Goal: Information Seeking & Learning: Learn about a topic

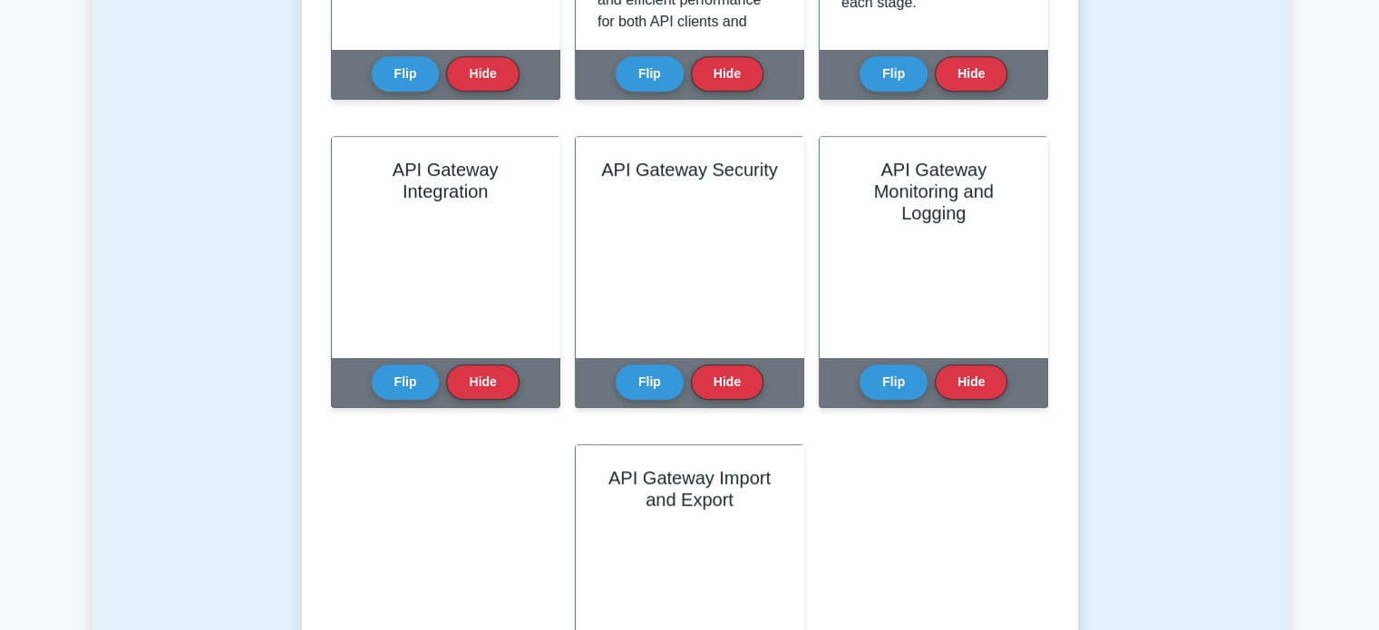
scroll to position [941, 0]
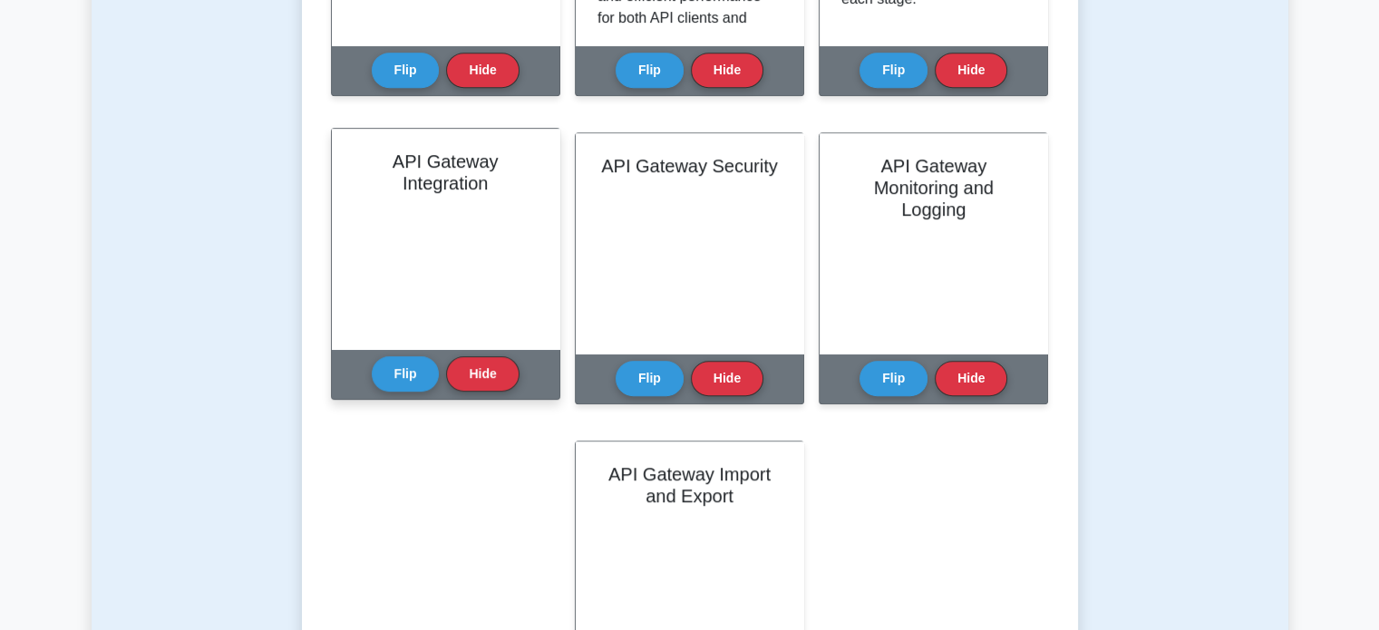
click at [378, 398] on div "Flip Hide" at bounding box center [446, 374] width 148 height 50
click at [384, 362] on button "Flip" at bounding box center [406, 372] width 68 height 35
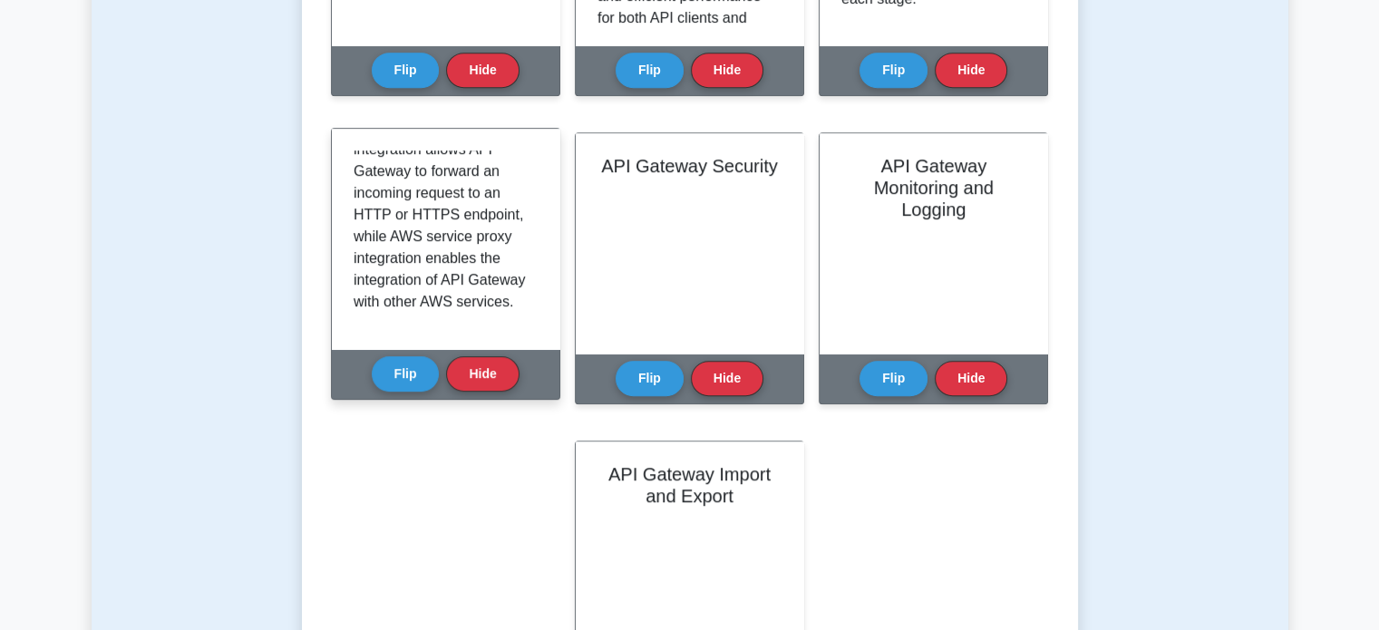
scroll to position [963, 0]
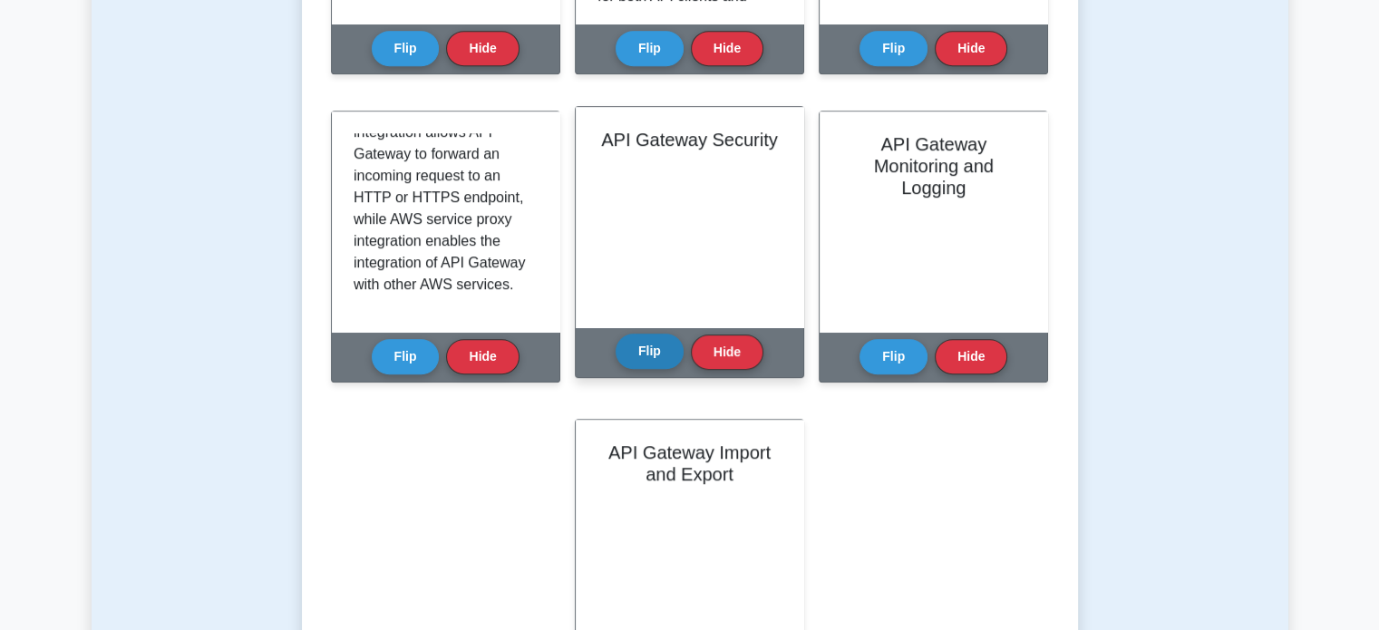
click at [643, 344] on button "Flip" at bounding box center [650, 351] width 68 height 35
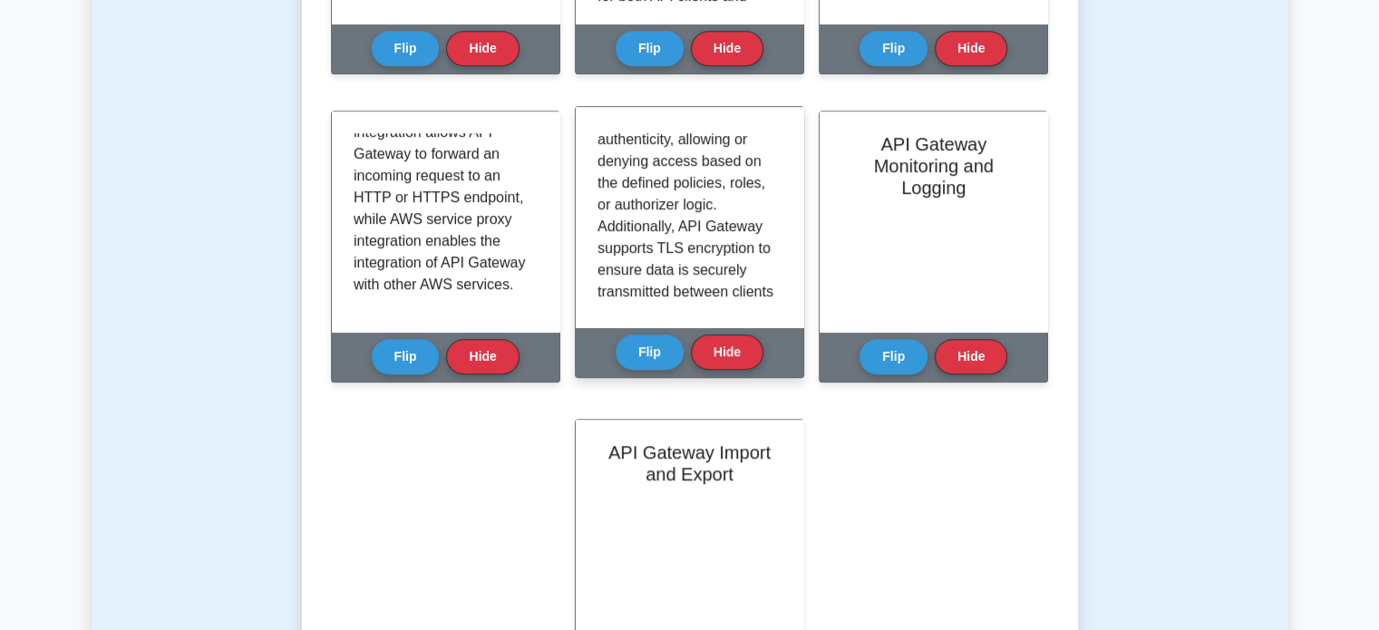
scroll to position [359, 0]
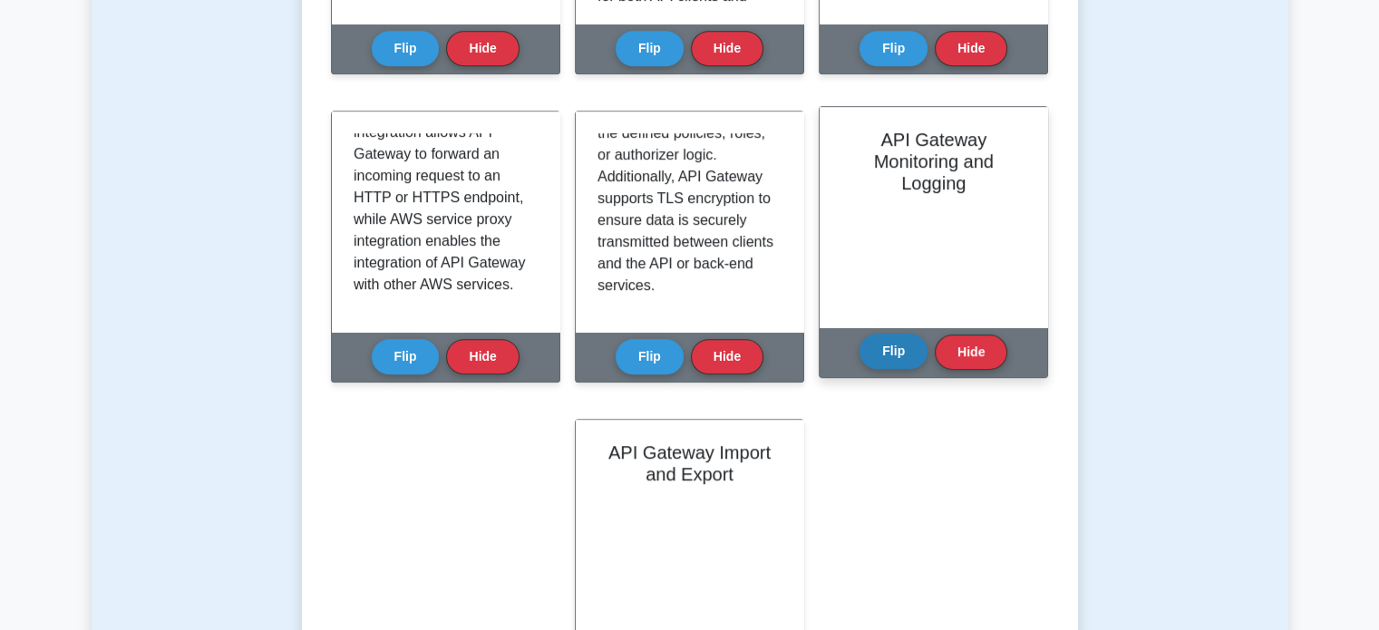
click at [889, 354] on button "Flip" at bounding box center [894, 351] width 68 height 35
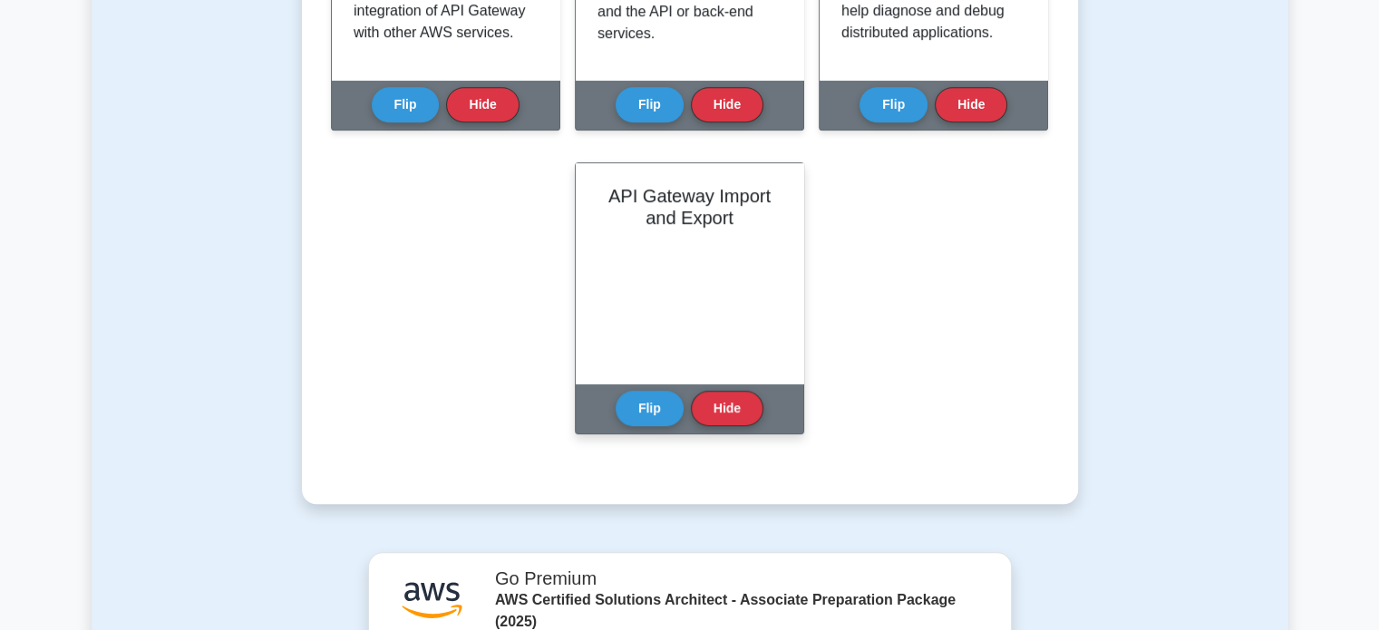
scroll to position [1213, 0]
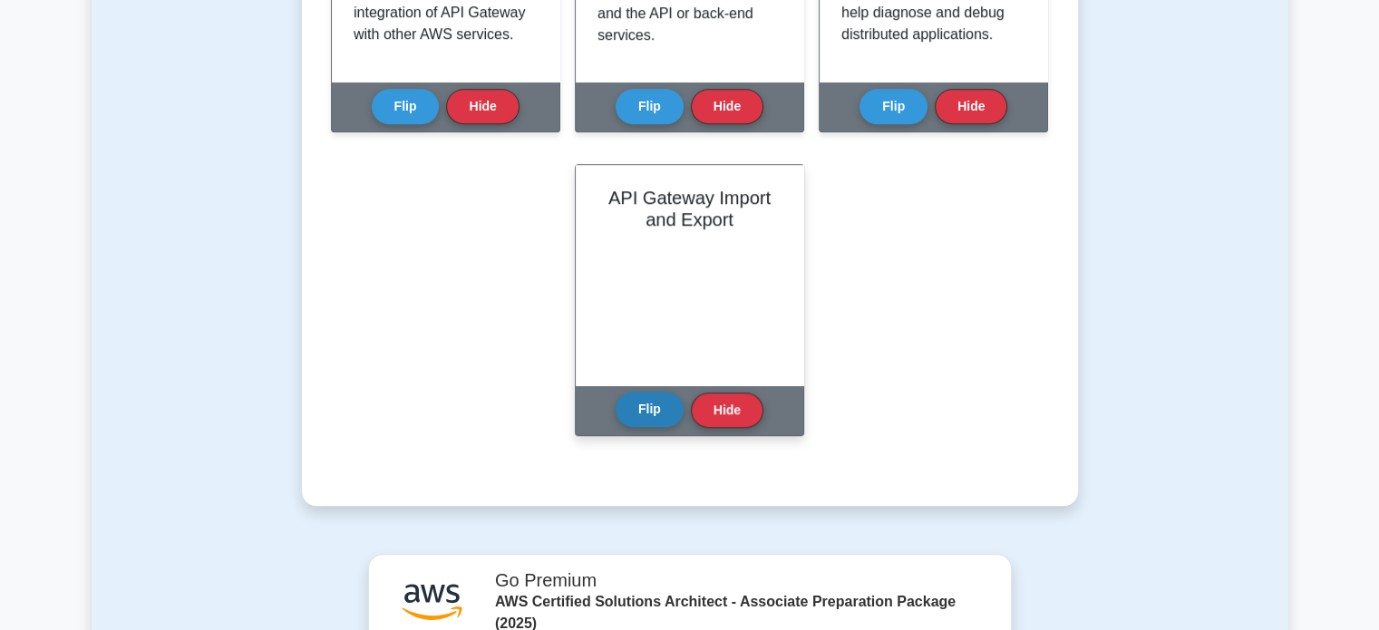
click at [657, 407] on button "Flip" at bounding box center [650, 409] width 68 height 35
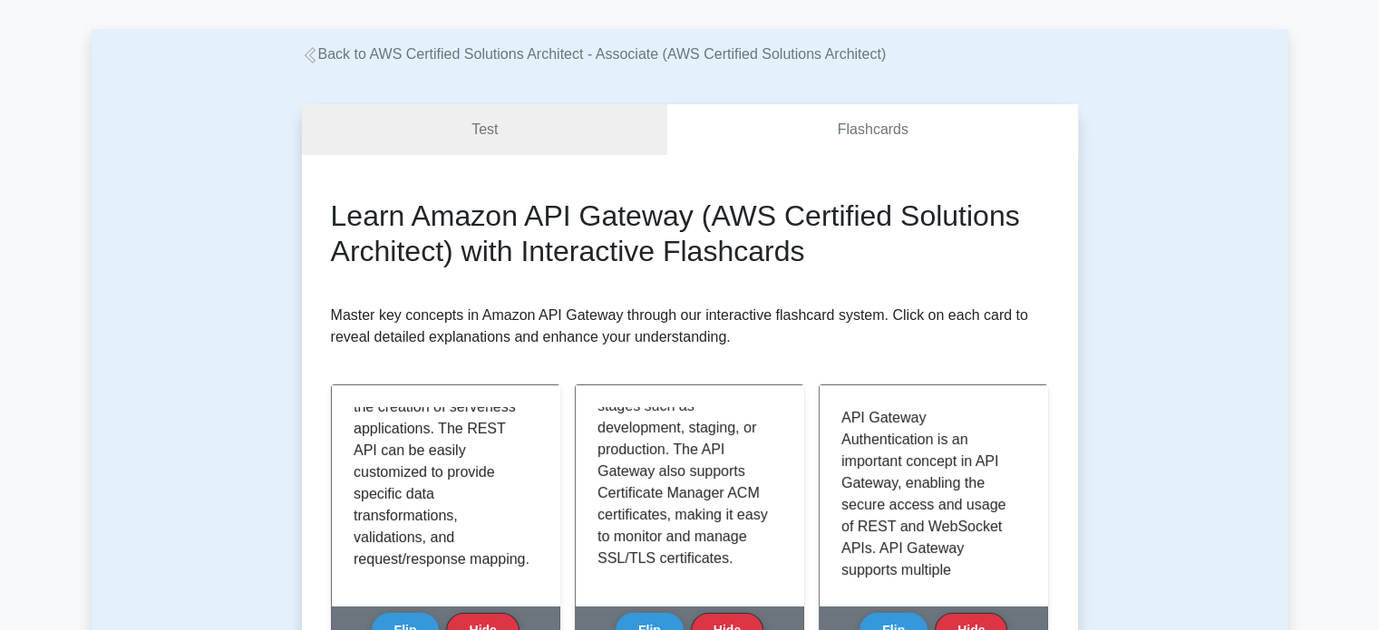
scroll to position [0, 0]
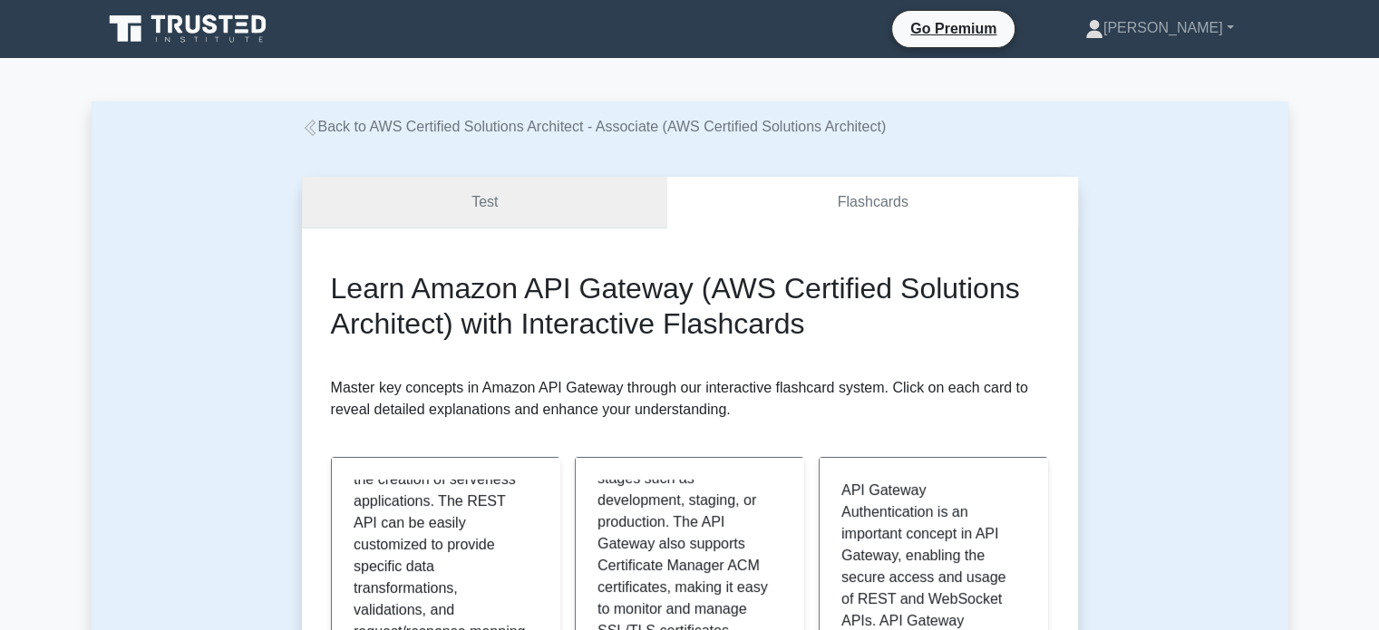
click at [449, 207] on link "Test" at bounding box center [485, 203] width 366 height 52
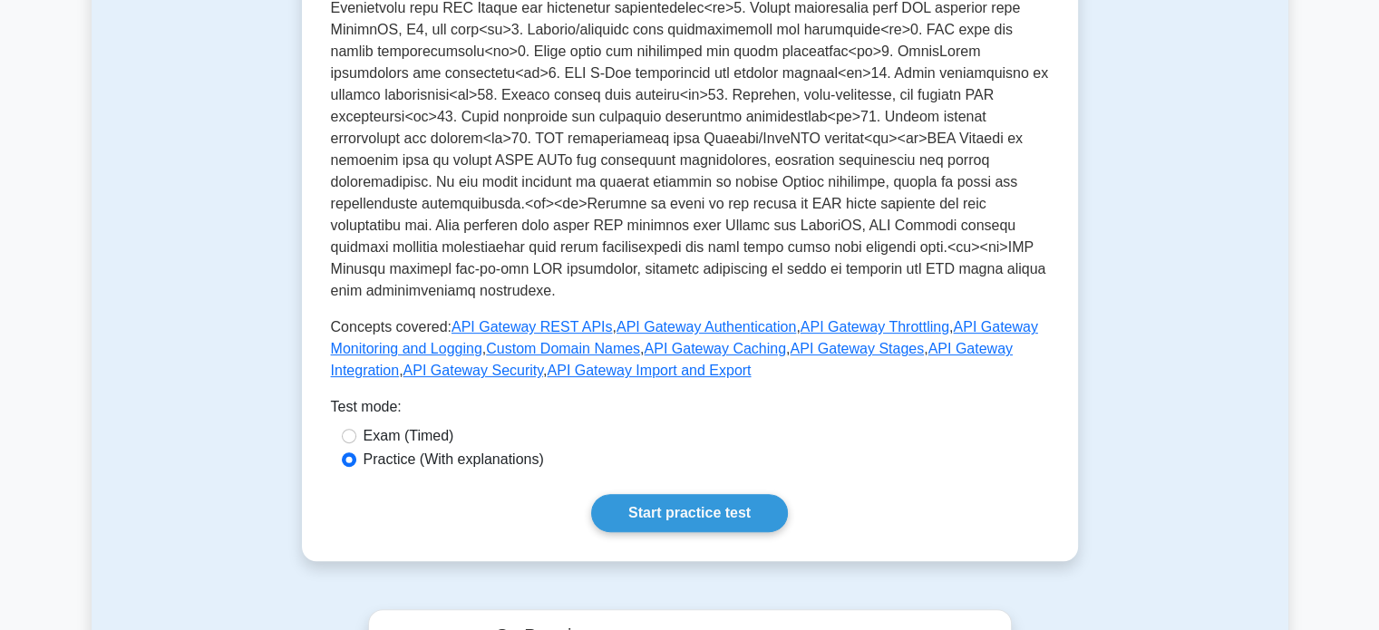
scroll to position [652, 0]
click at [644, 514] on link "Start practice test" at bounding box center [689, 512] width 197 height 38
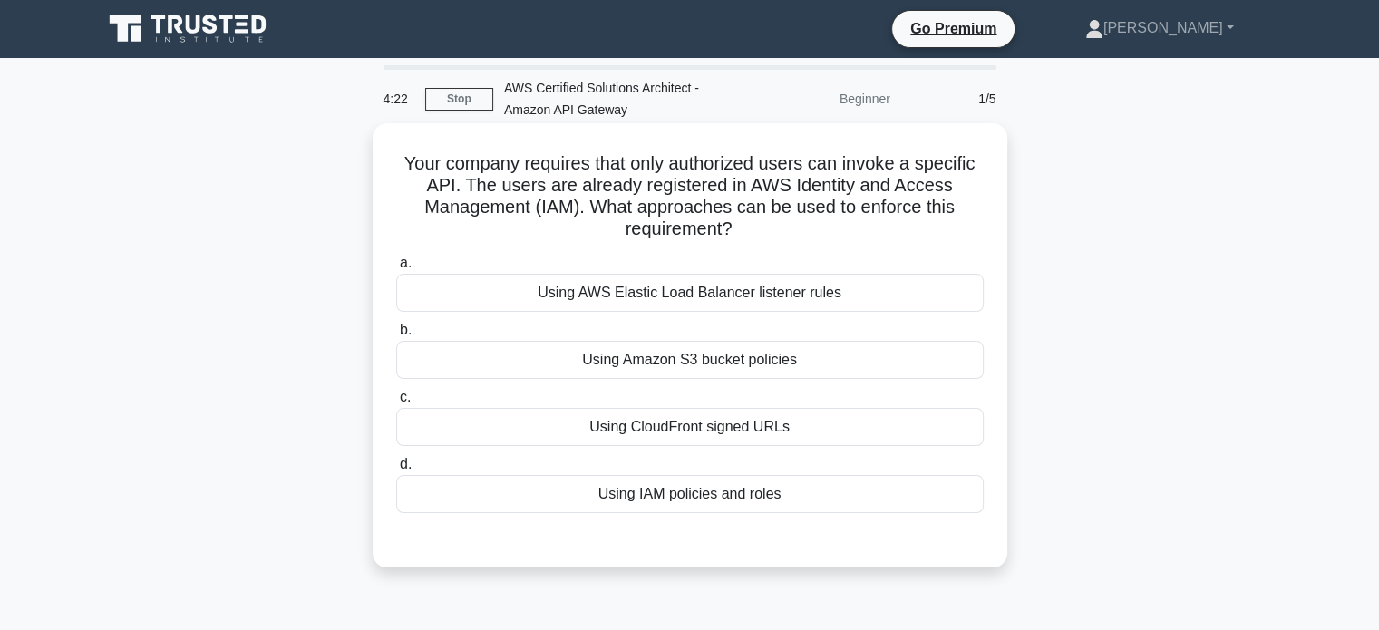
click at [621, 492] on div "Using IAM policies and roles" at bounding box center [690, 494] width 588 height 38
click at [396, 471] on input "d. Using IAM policies and roles" at bounding box center [396, 465] width 0 height 12
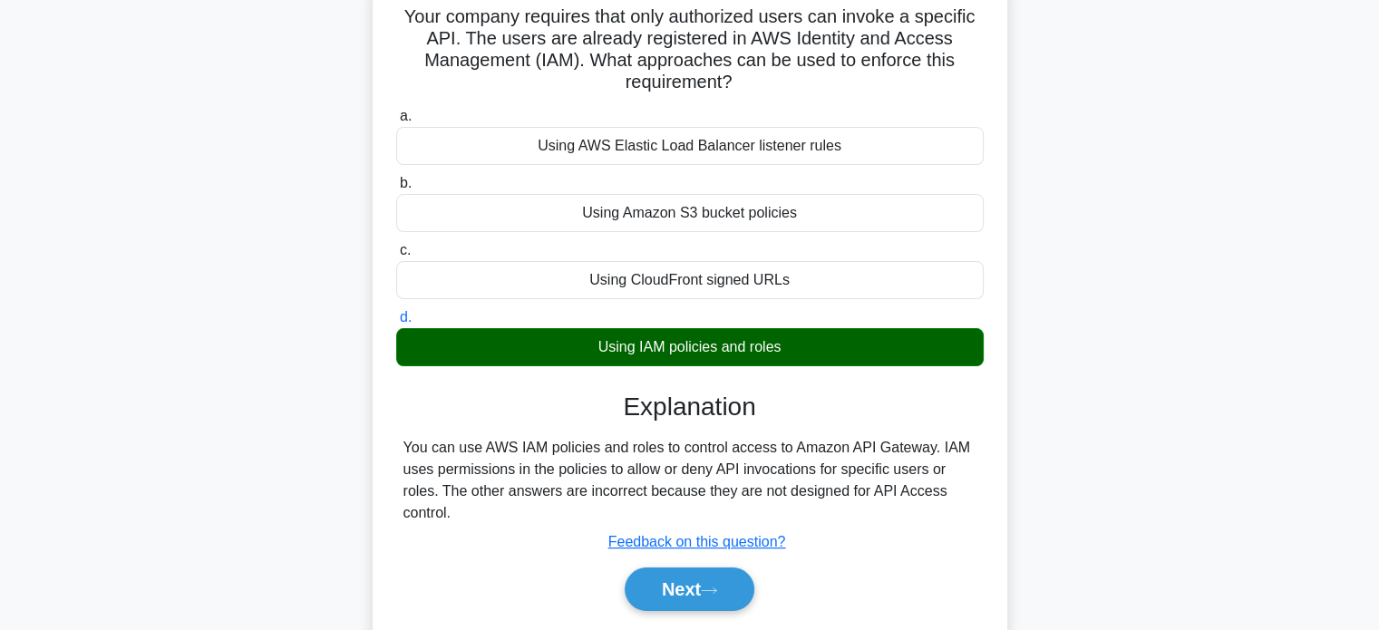
scroll to position [148, 0]
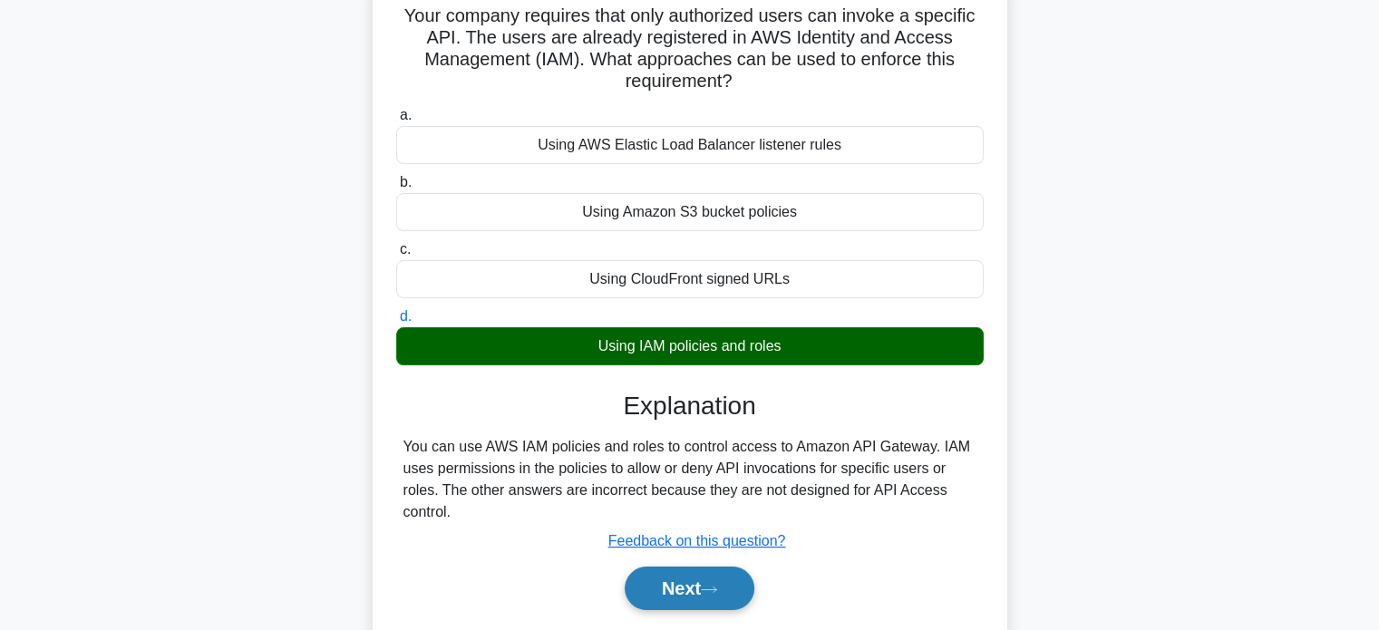
click at [693, 588] on button "Next" at bounding box center [690, 589] width 130 height 44
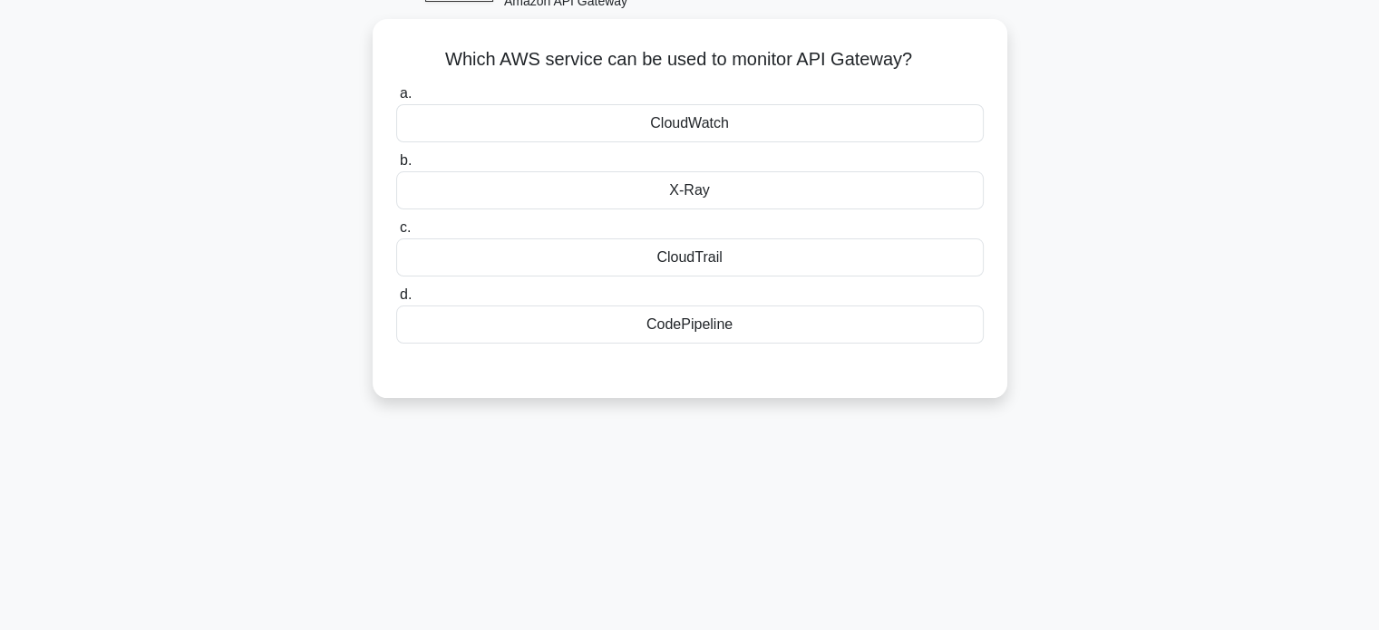
scroll to position [102, 0]
click at [443, 121] on div "CloudWatch" at bounding box center [690, 126] width 588 height 38
click at [396, 102] on input "a. CloudWatch" at bounding box center [396, 97] width 0 height 12
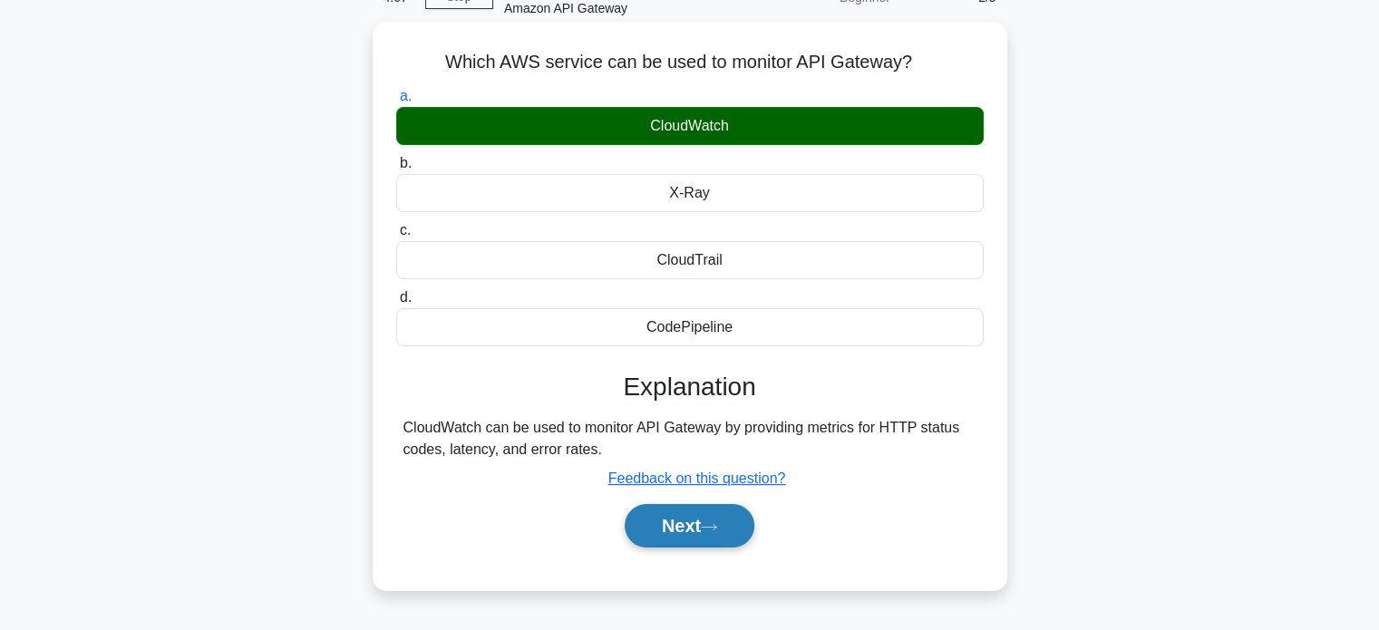
click at [654, 516] on button "Next" at bounding box center [690, 526] width 130 height 44
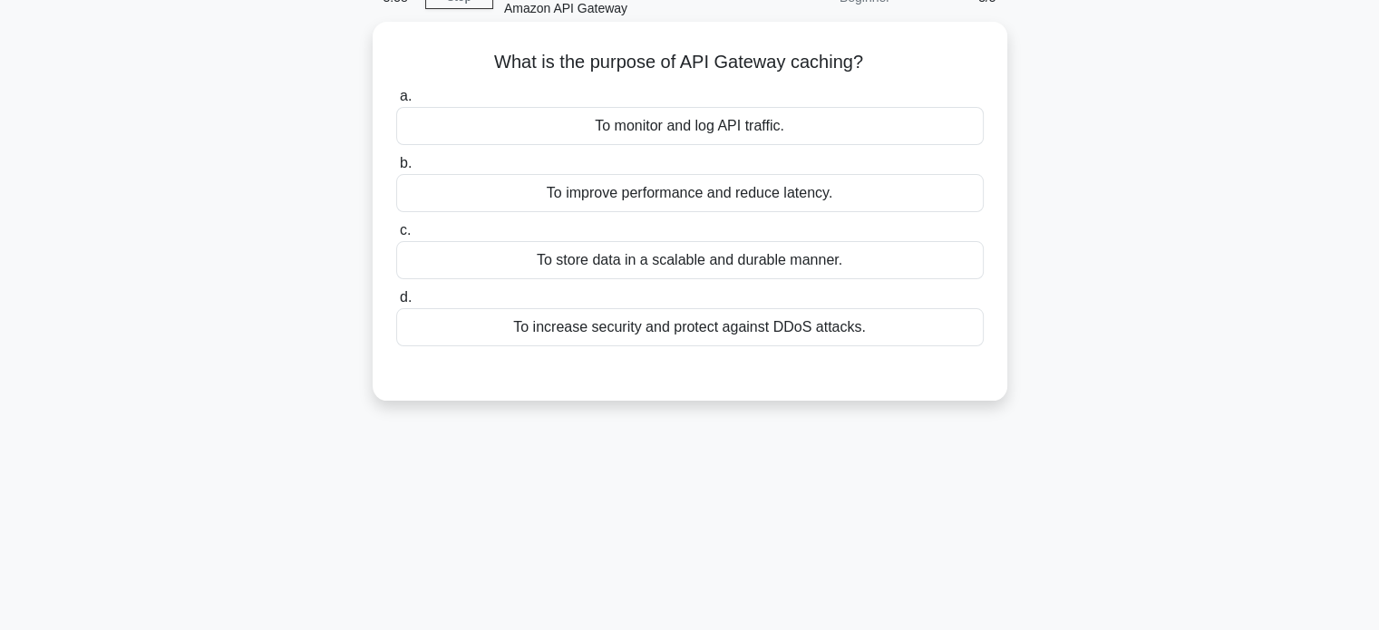
click at [462, 184] on div "To improve performance and reduce latency." at bounding box center [690, 193] width 588 height 38
click at [396, 170] on input "b. To improve performance and reduce latency." at bounding box center [396, 164] width 0 height 12
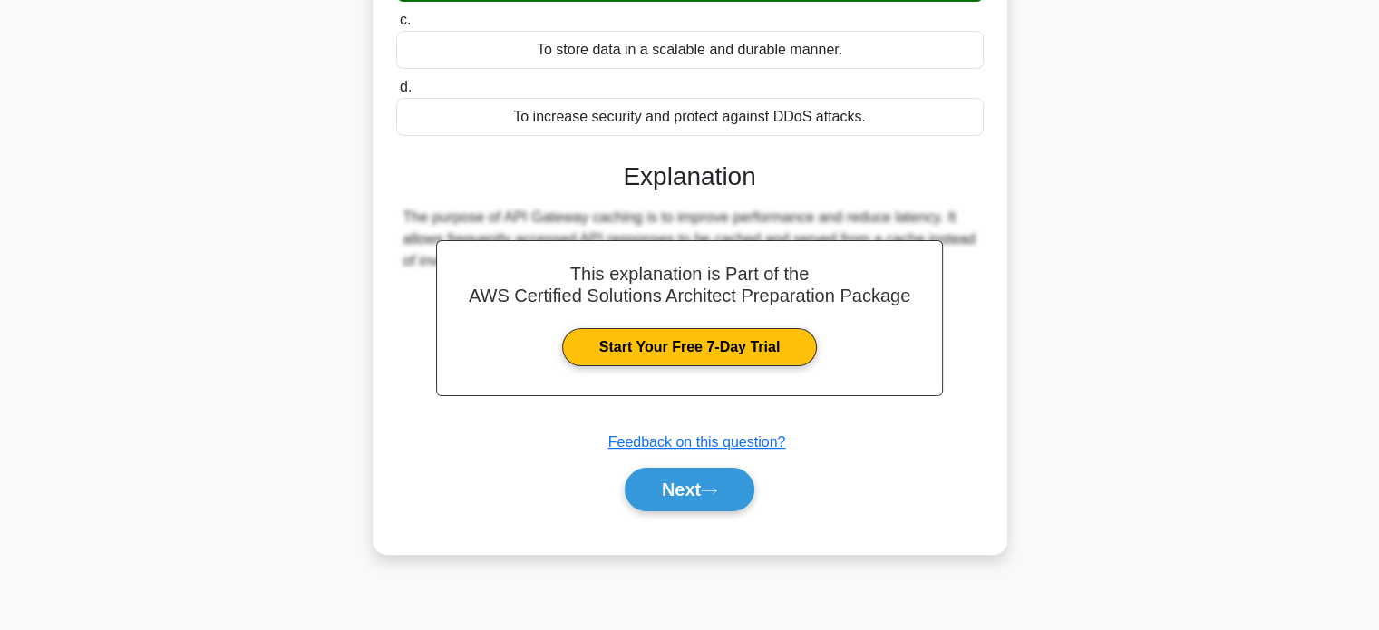
scroll to position [316, 0]
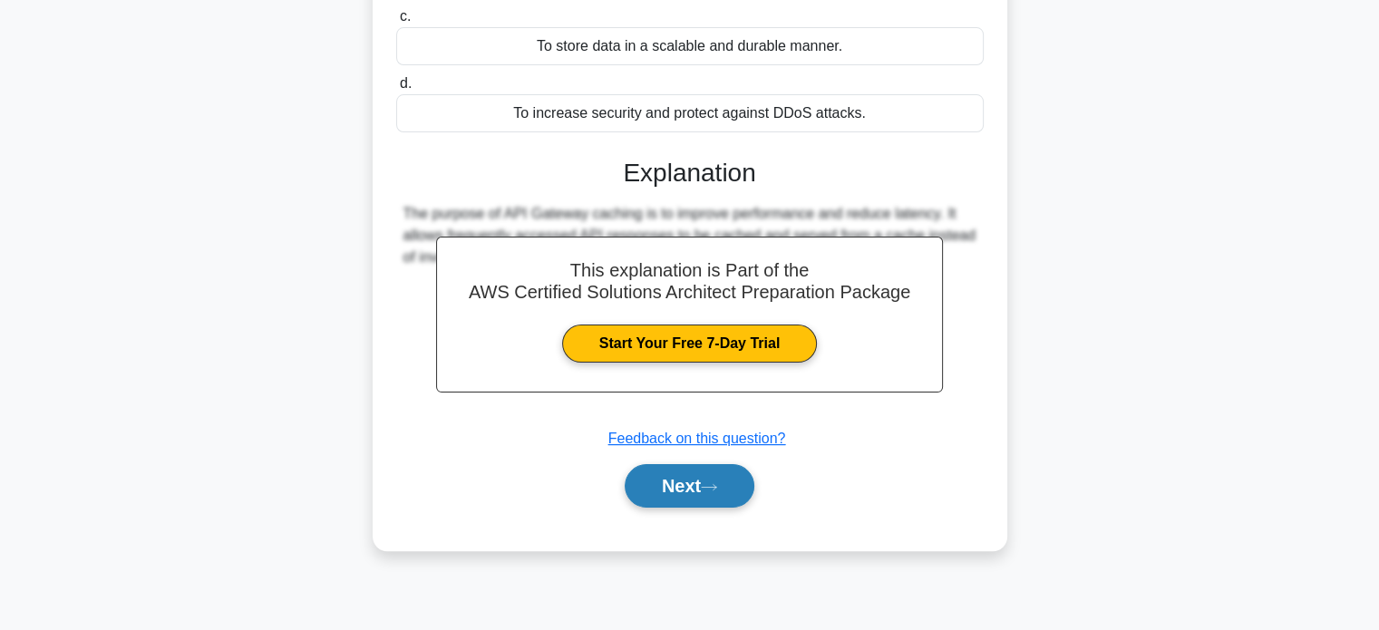
click at [695, 467] on button "Next" at bounding box center [690, 486] width 130 height 44
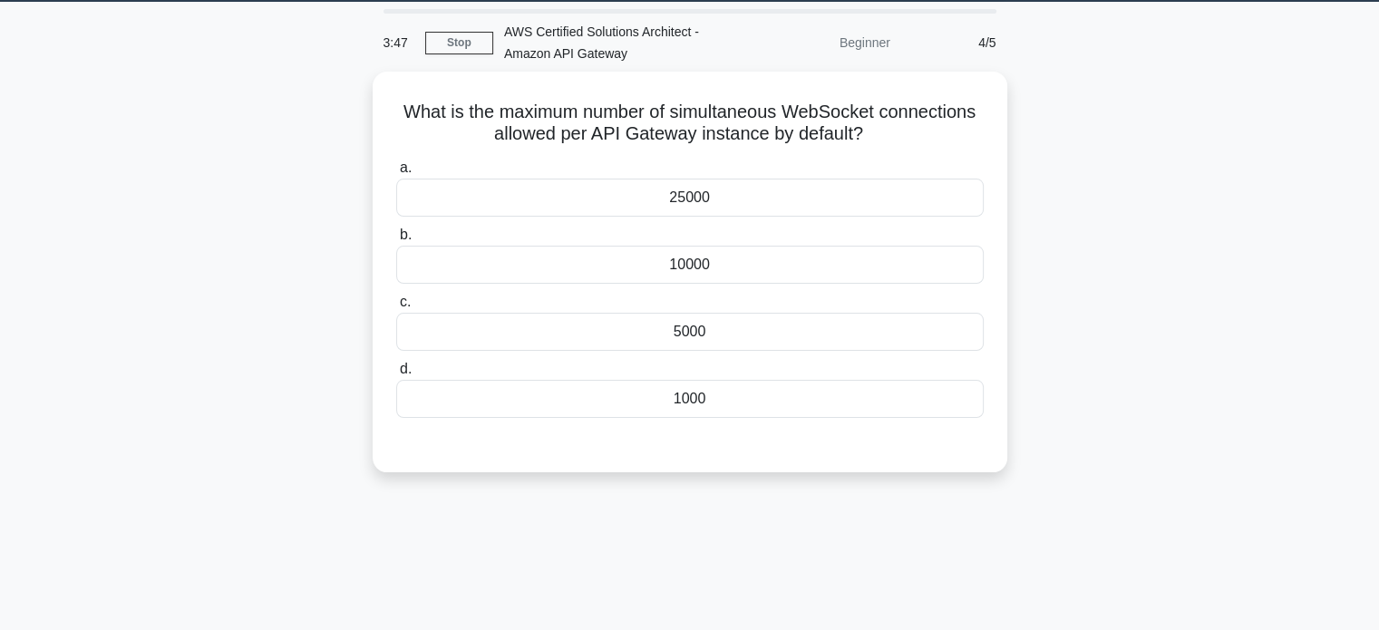
scroll to position [54, 0]
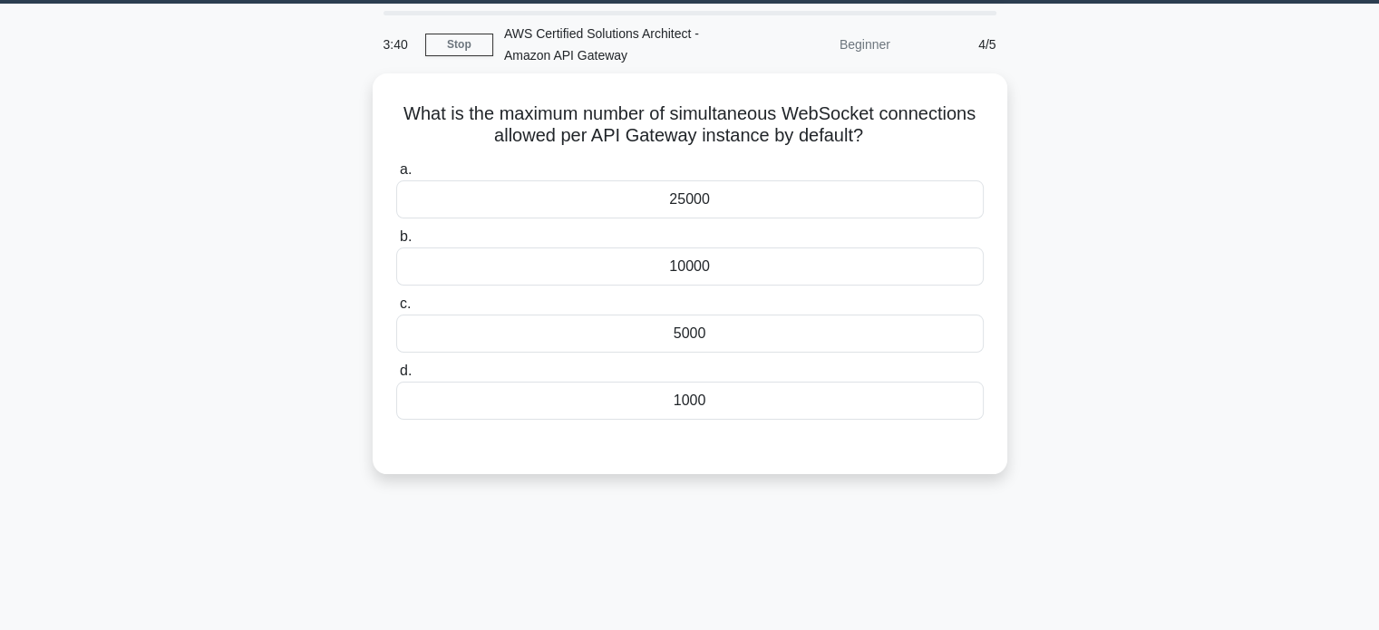
click at [551, 275] on div "10000" at bounding box center [690, 267] width 588 height 38
click at [396, 243] on input "b. 10000" at bounding box center [396, 237] width 0 height 12
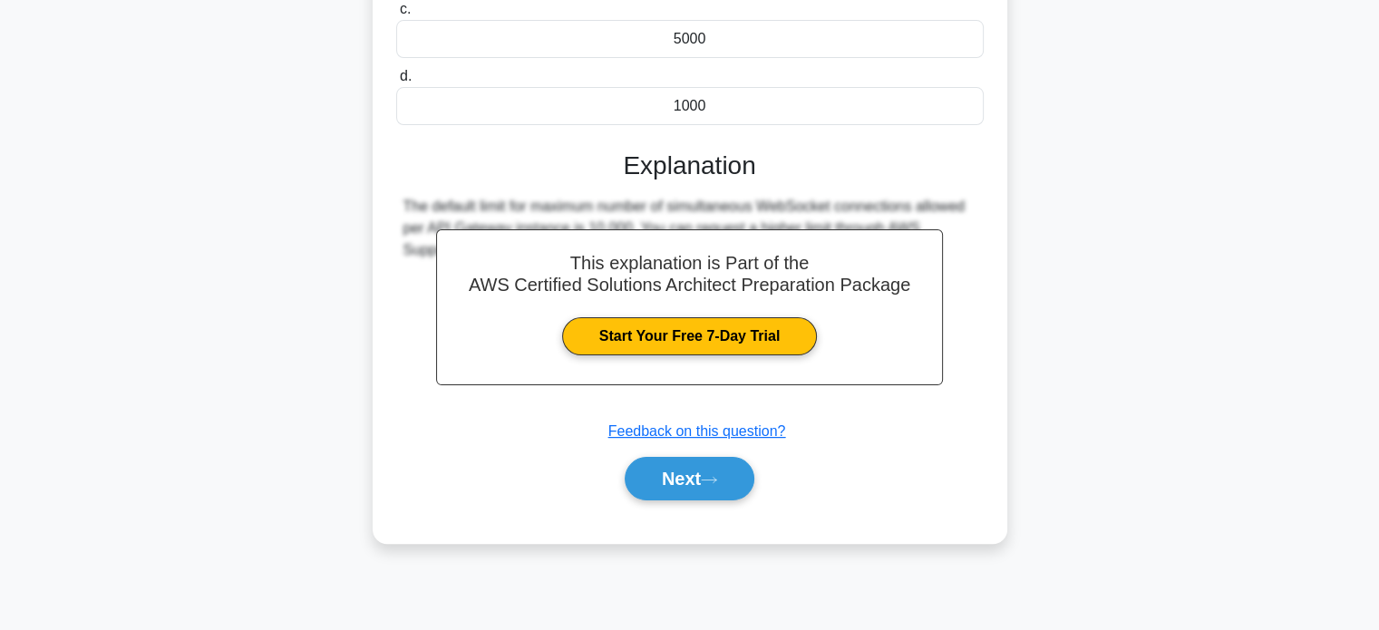
scroll to position [348, 0]
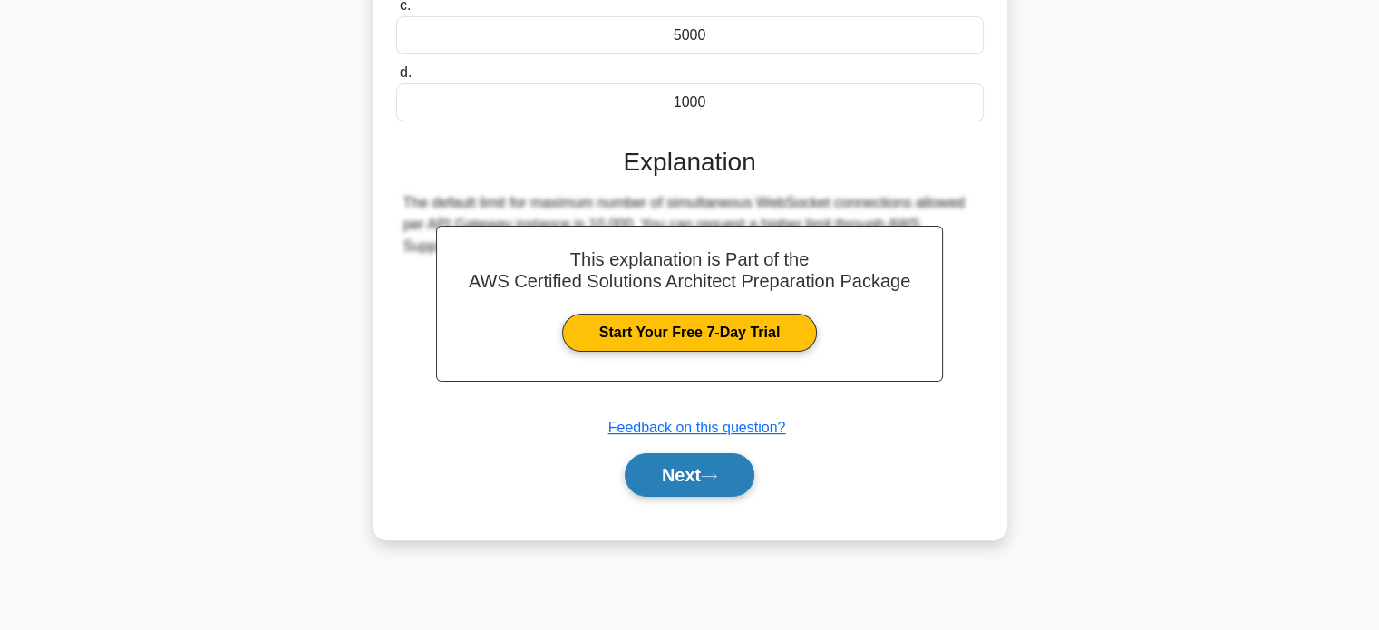
click at [707, 475] on button "Next" at bounding box center [690, 475] width 130 height 44
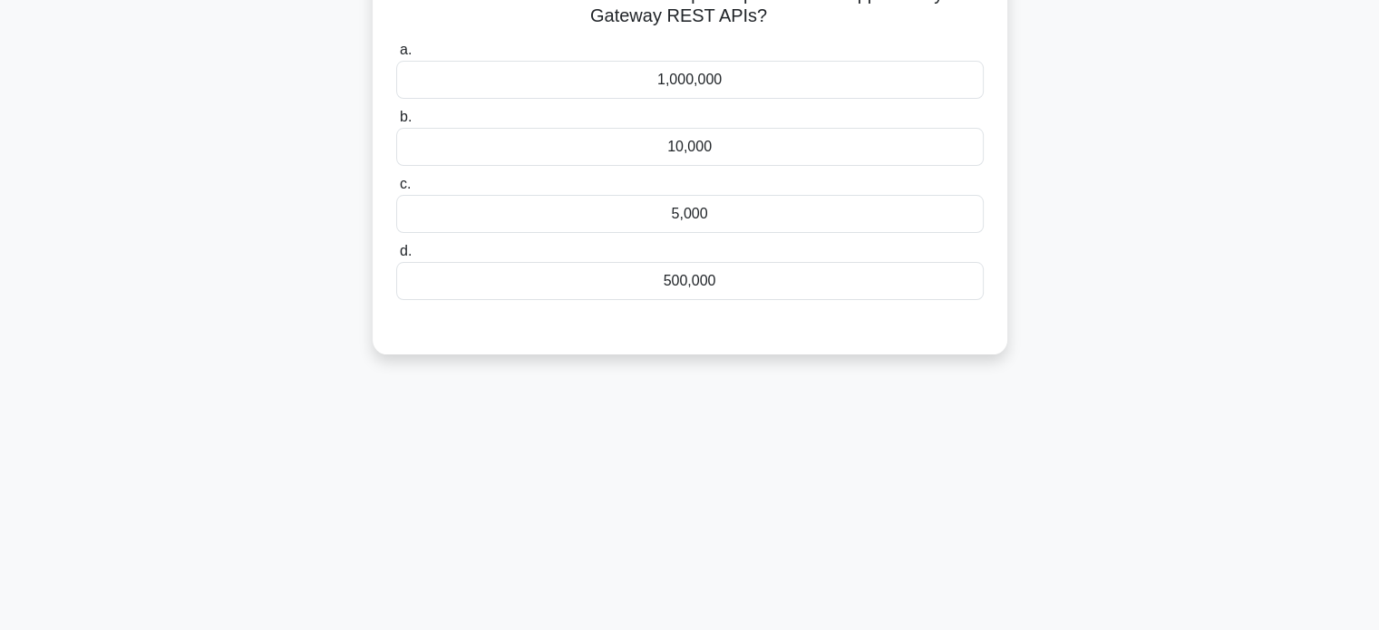
scroll to position [0, 0]
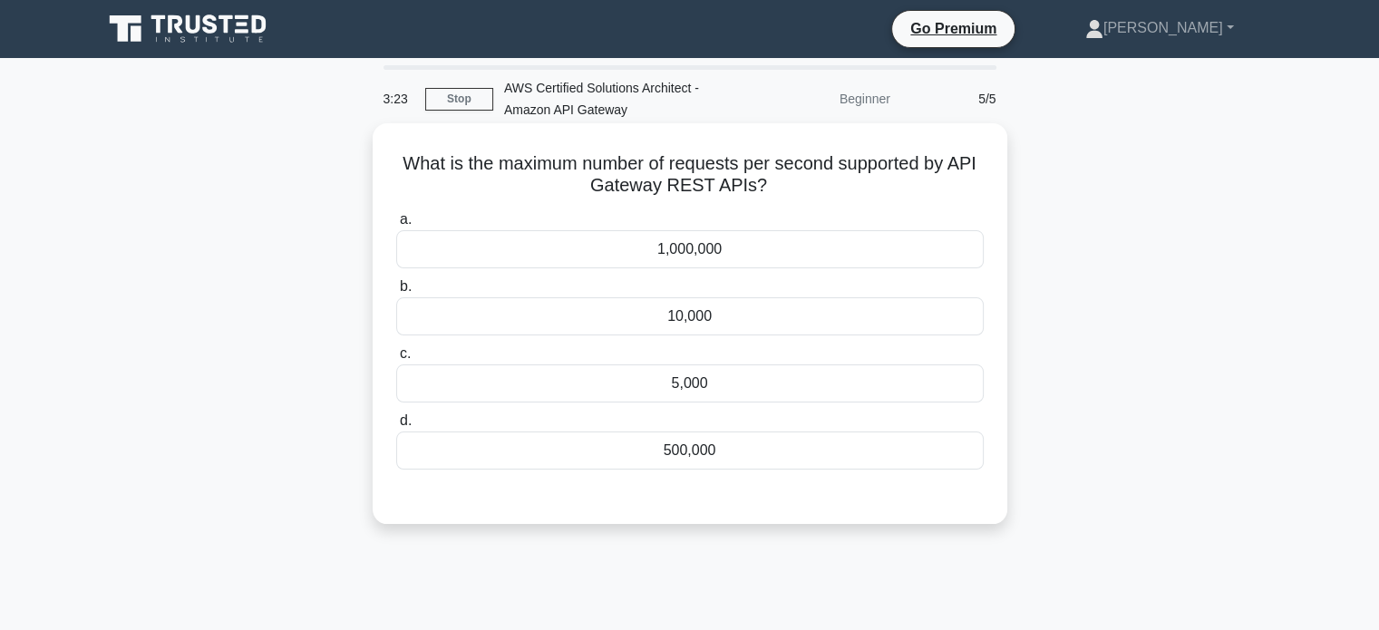
click at [550, 246] on div "1,000,000" at bounding box center [690, 249] width 588 height 38
click at [396, 226] on input "a. 1,000,000" at bounding box center [396, 220] width 0 height 12
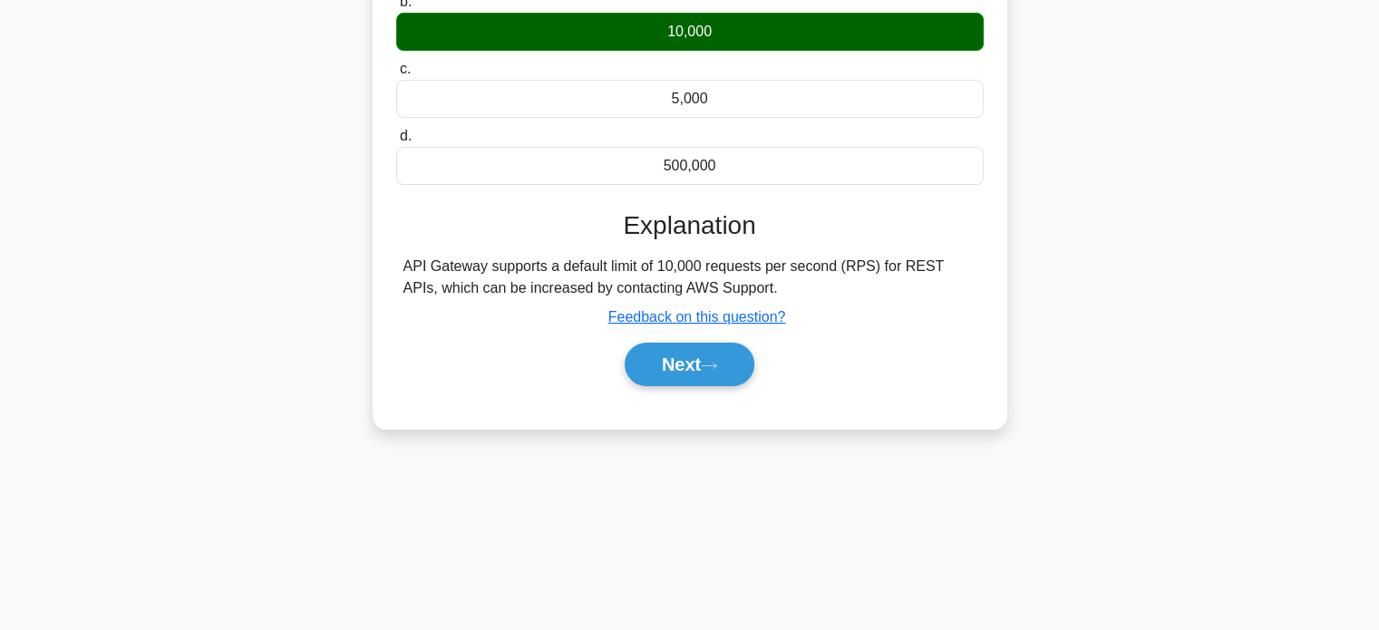
scroll to position [323, 0]
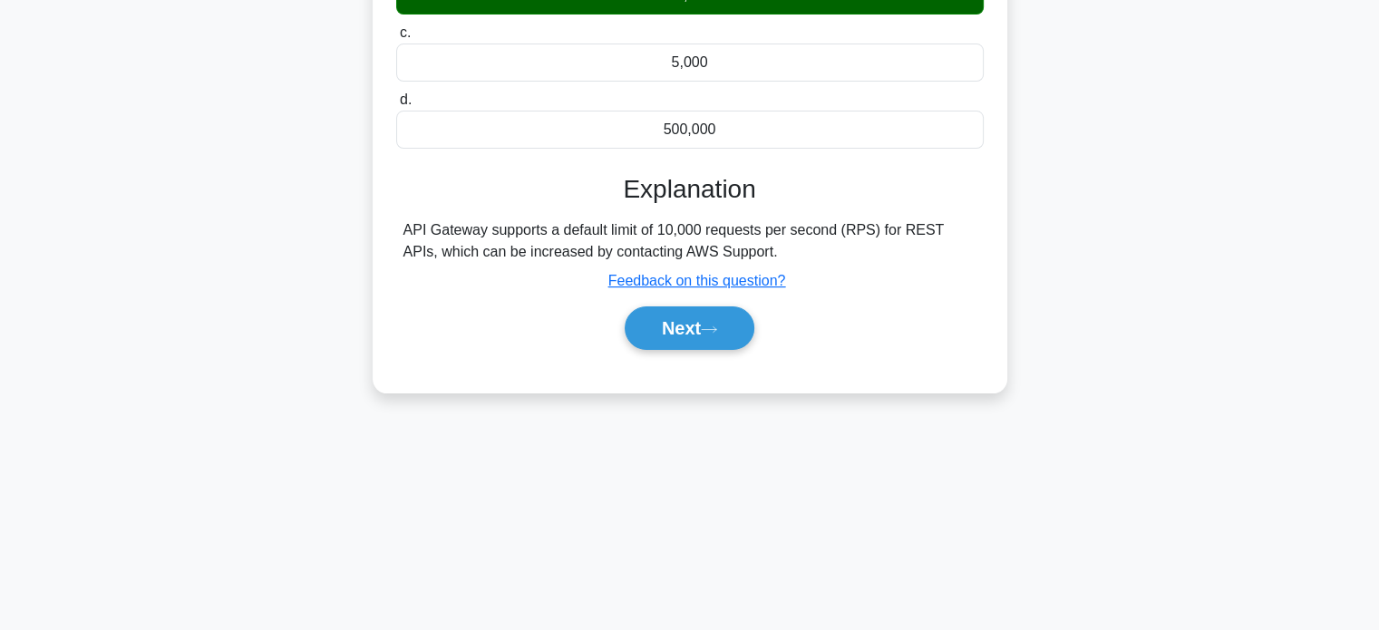
click at [682, 348] on div "Next" at bounding box center [690, 329] width 595 height 44
click at [661, 328] on button "Next" at bounding box center [690, 329] width 130 height 44
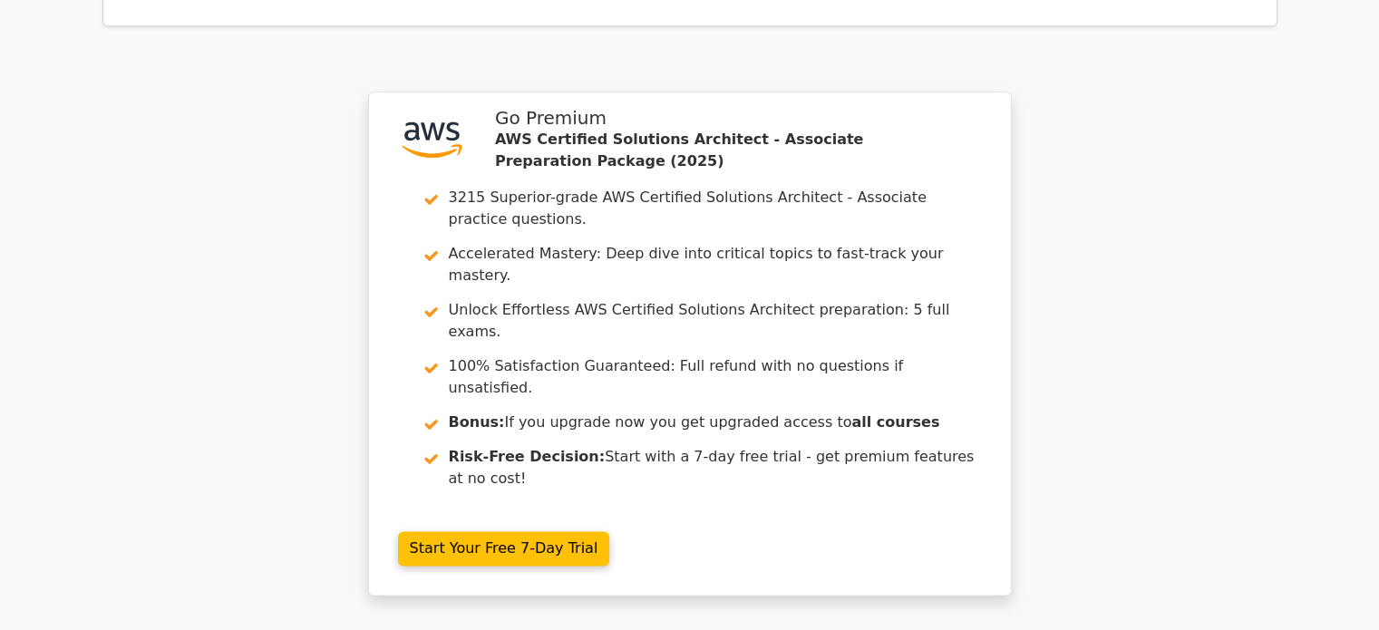
scroll to position [2526, 0]
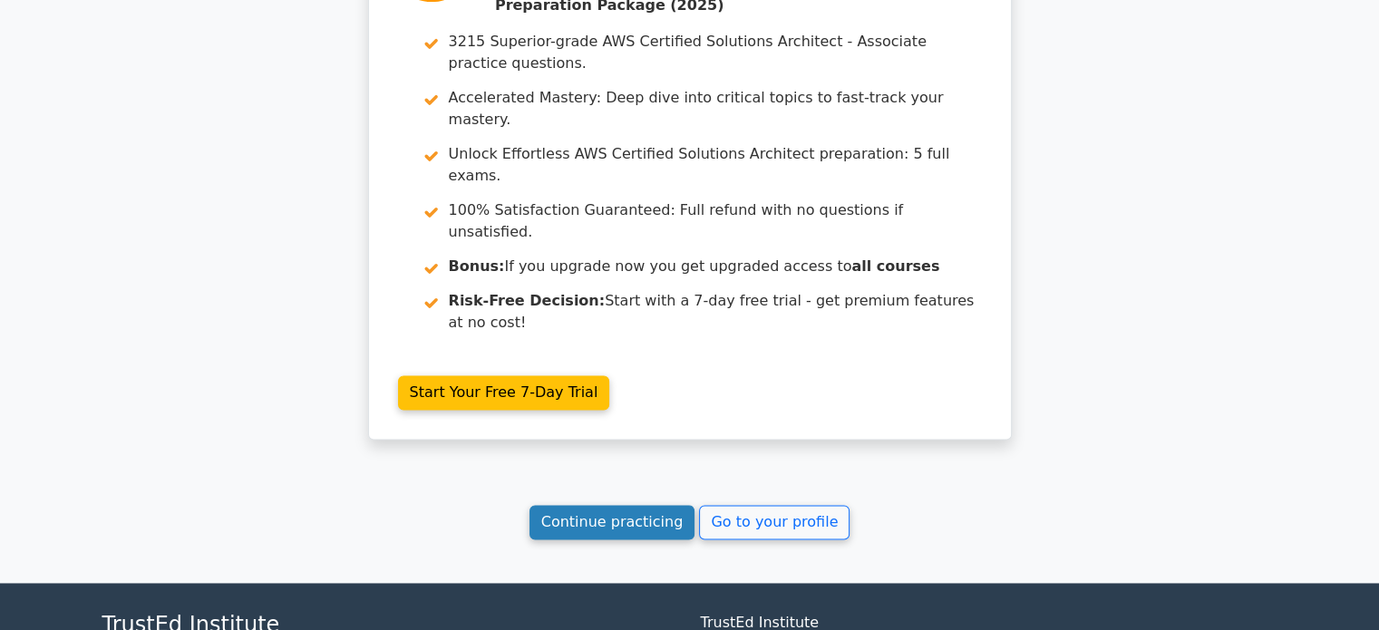
click at [614, 505] on link "Continue practicing" at bounding box center [613, 522] width 166 height 34
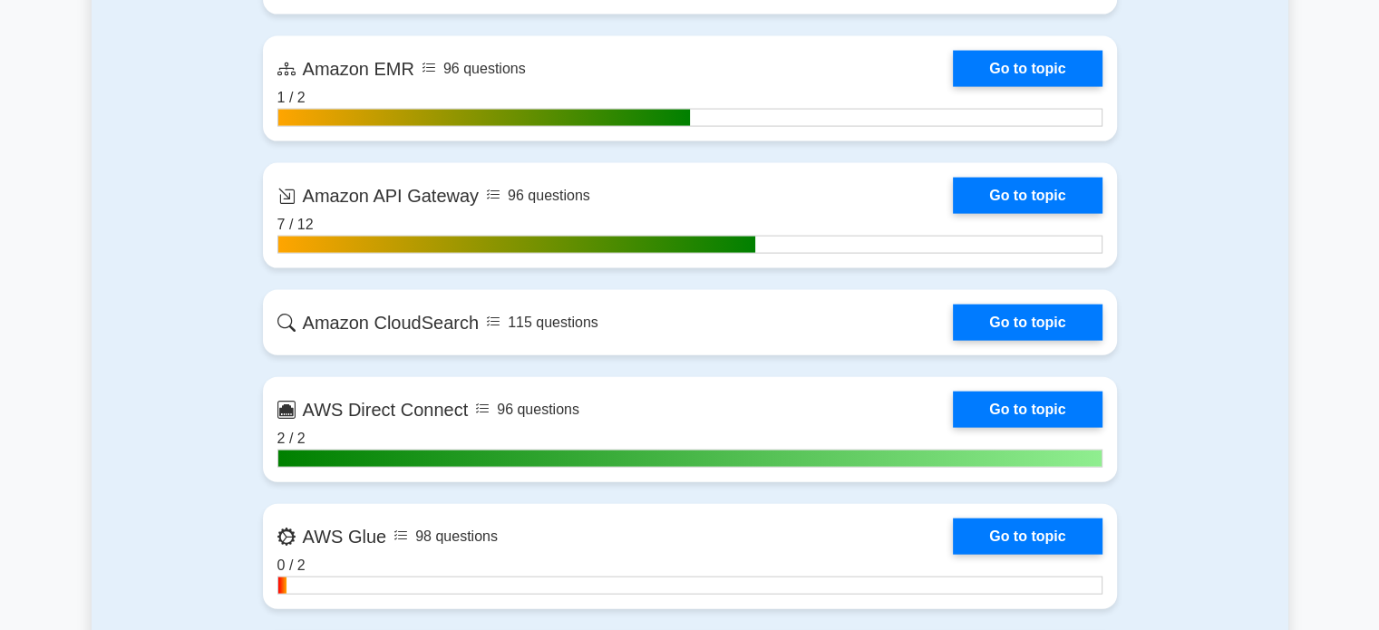
scroll to position [3885, 0]
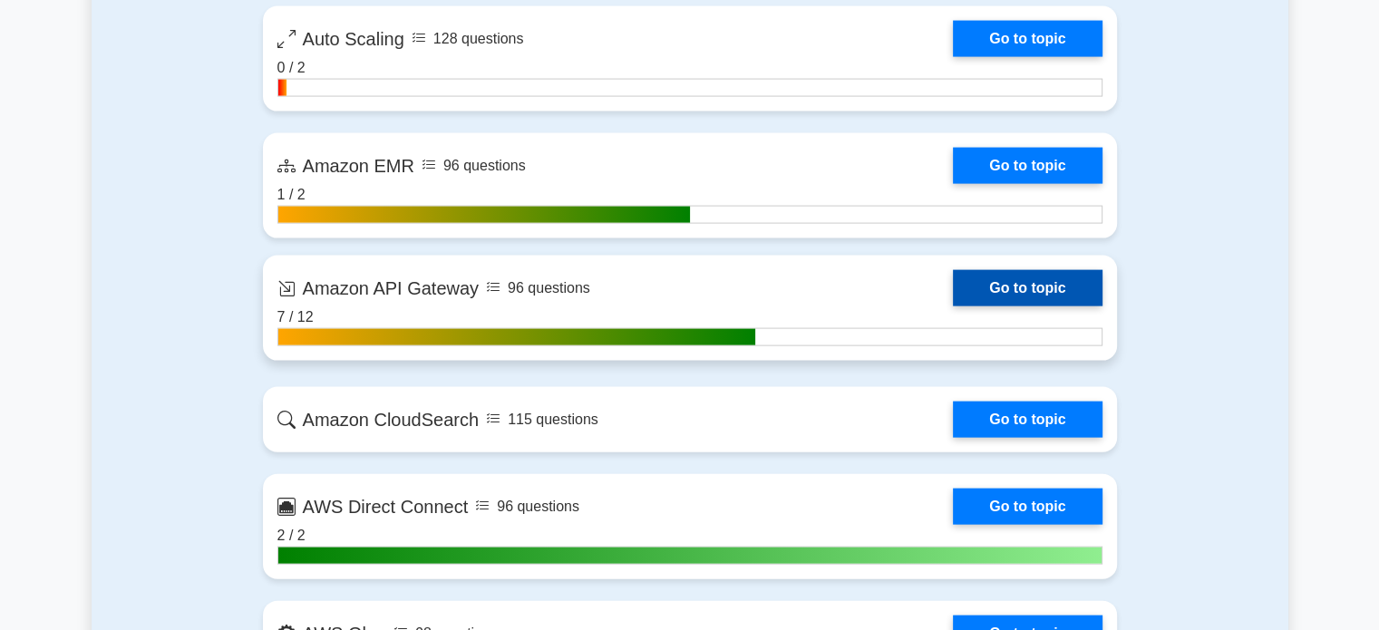
click at [953, 307] on link "Go to topic" at bounding box center [1027, 288] width 149 height 36
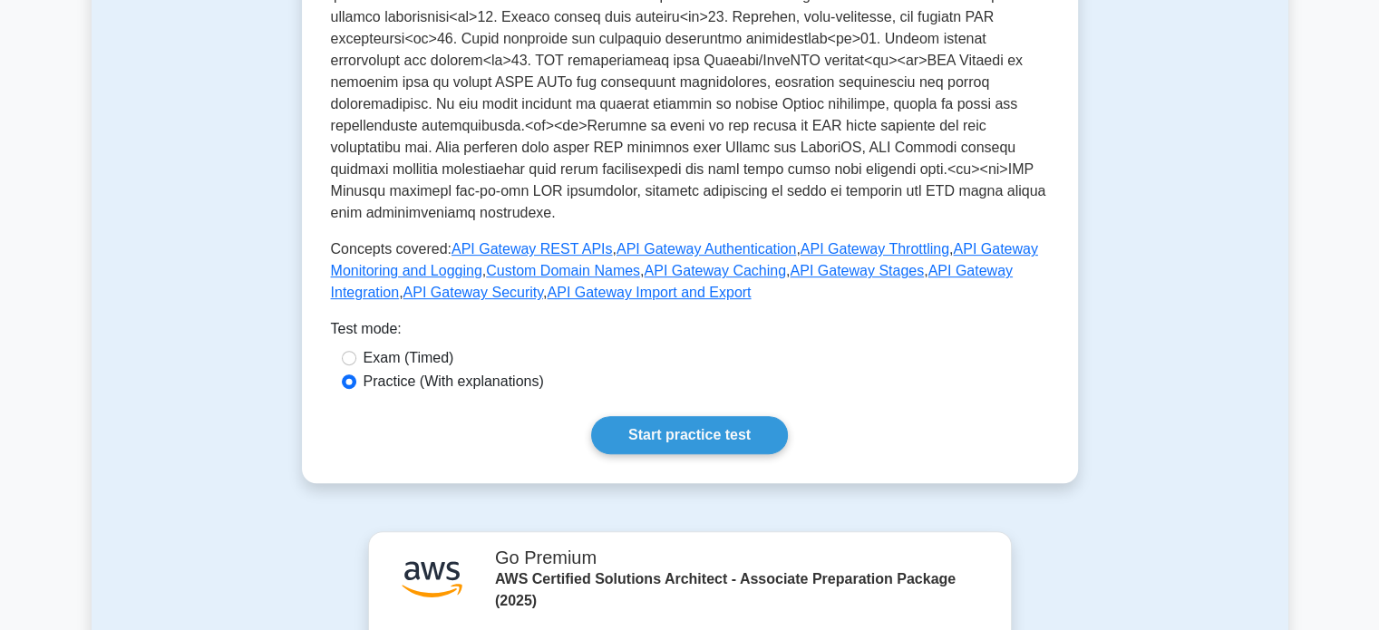
scroll to position [729, 0]
click at [659, 423] on link "Start practice test" at bounding box center [689, 435] width 197 height 38
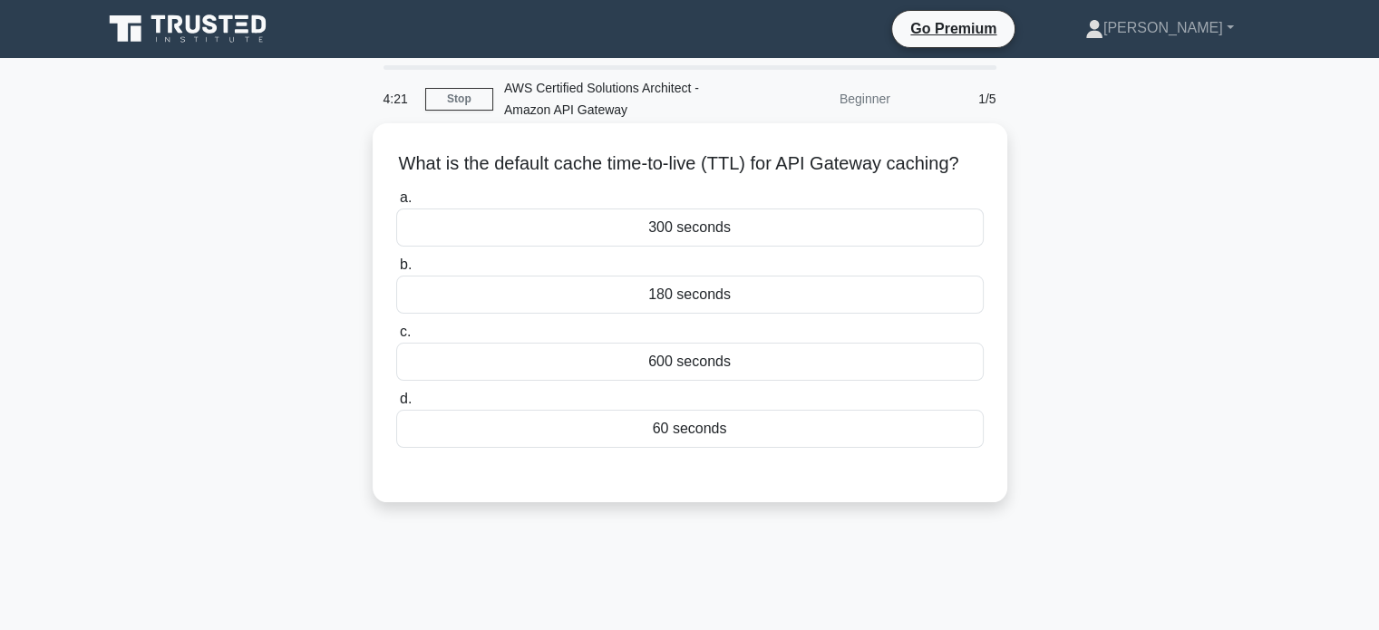
click at [664, 445] on div "60 seconds" at bounding box center [690, 429] width 588 height 38
click at [396, 405] on input "d. 60 seconds" at bounding box center [396, 400] width 0 height 12
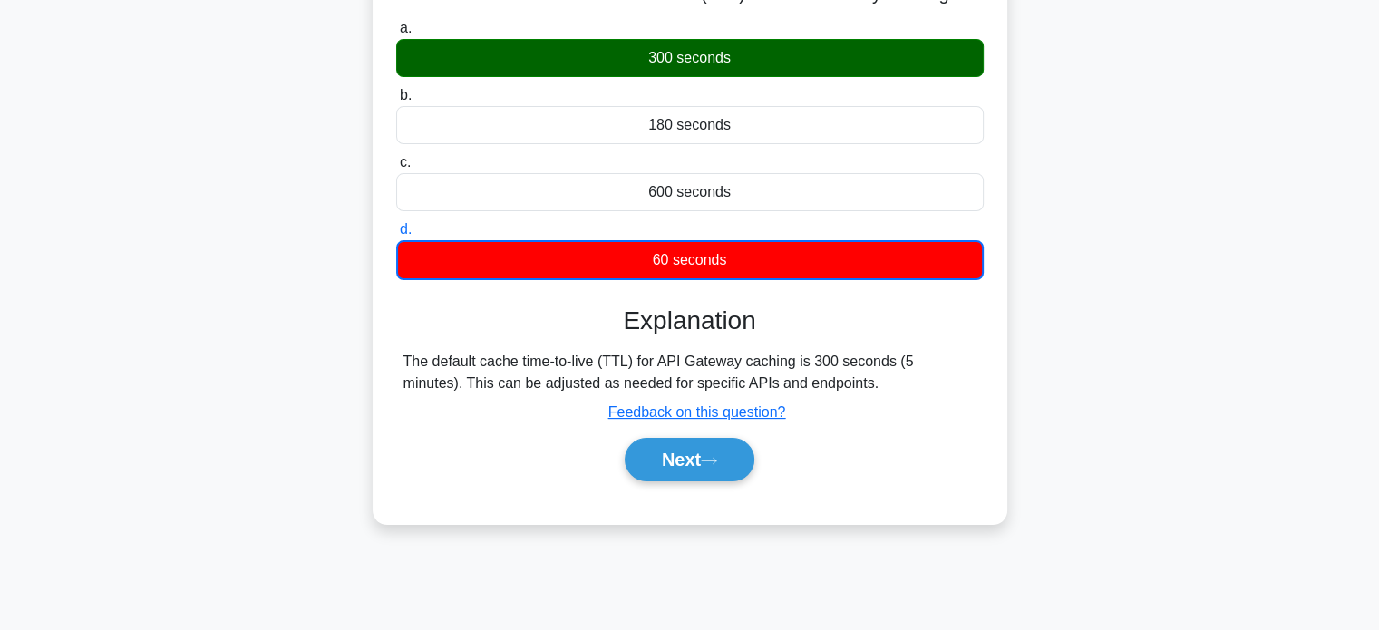
scroll to position [172, 0]
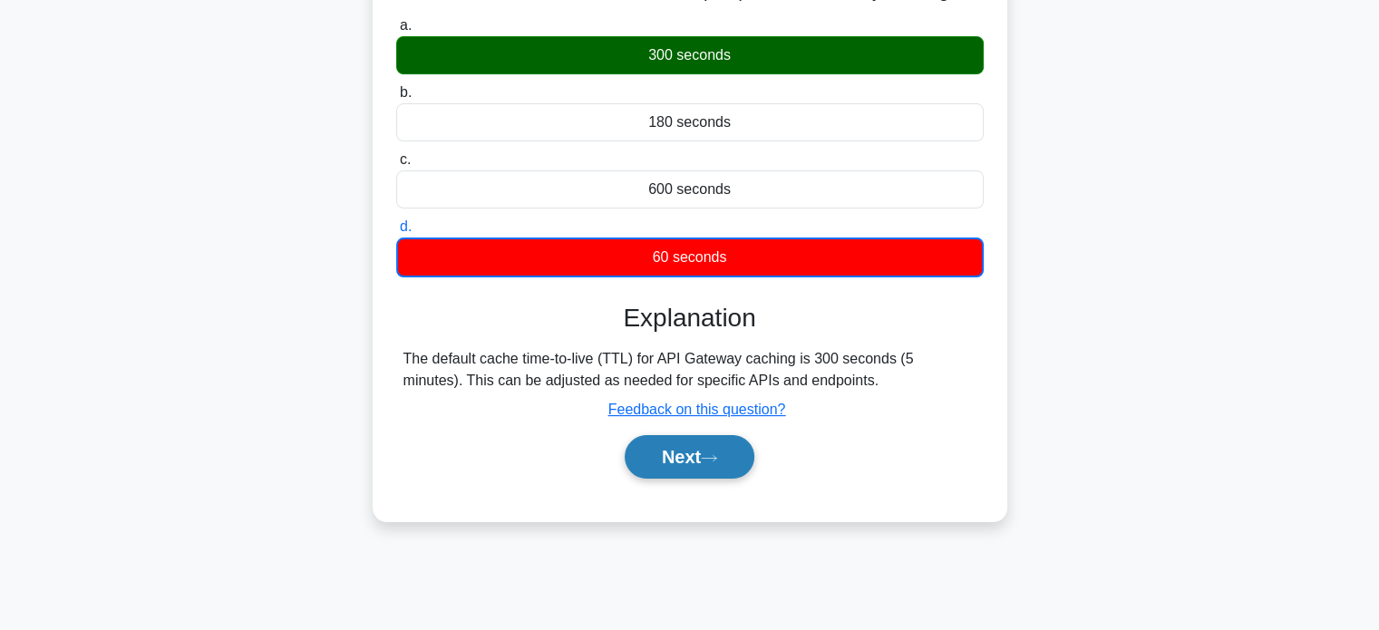
click at [684, 467] on button "Next" at bounding box center [690, 457] width 130 height 44
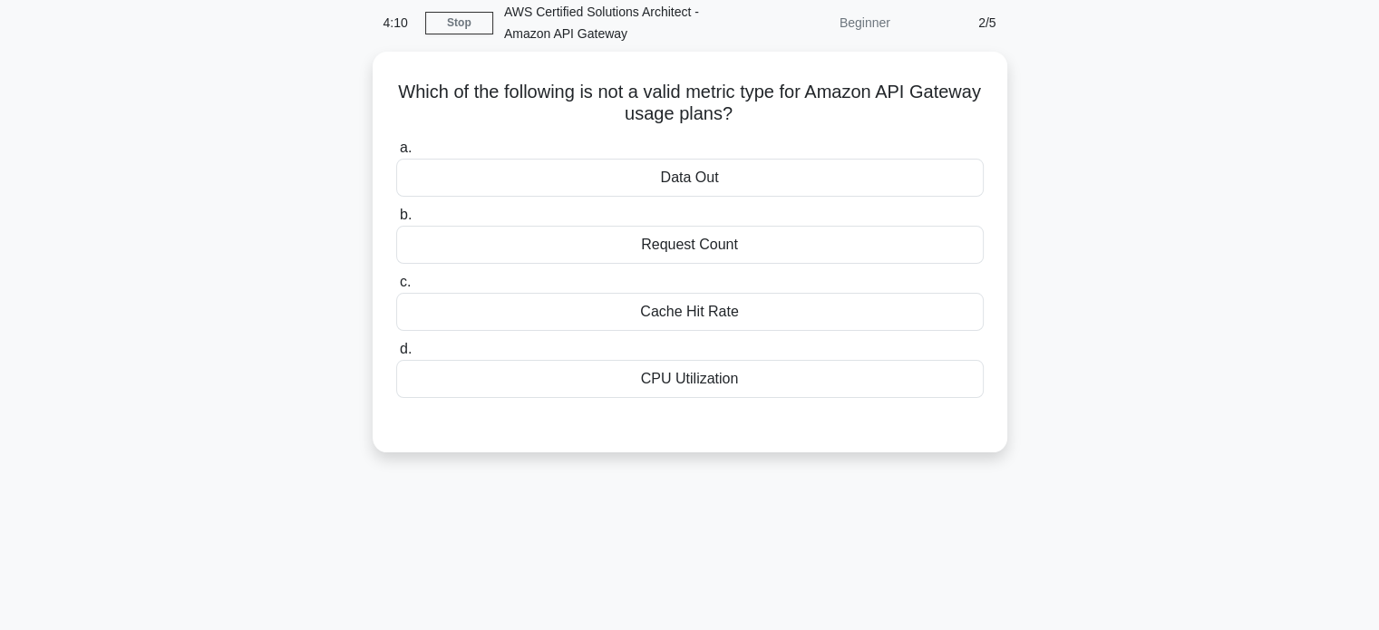
scroll to position [73, 0]
click at [686, 372] on div "CPU Utilization" at bounding box center [690, 383] width 588 height 38
click at [396, 359] on input "d. CPU Utilization" at bounding box center [396, 353] width 0 height 12
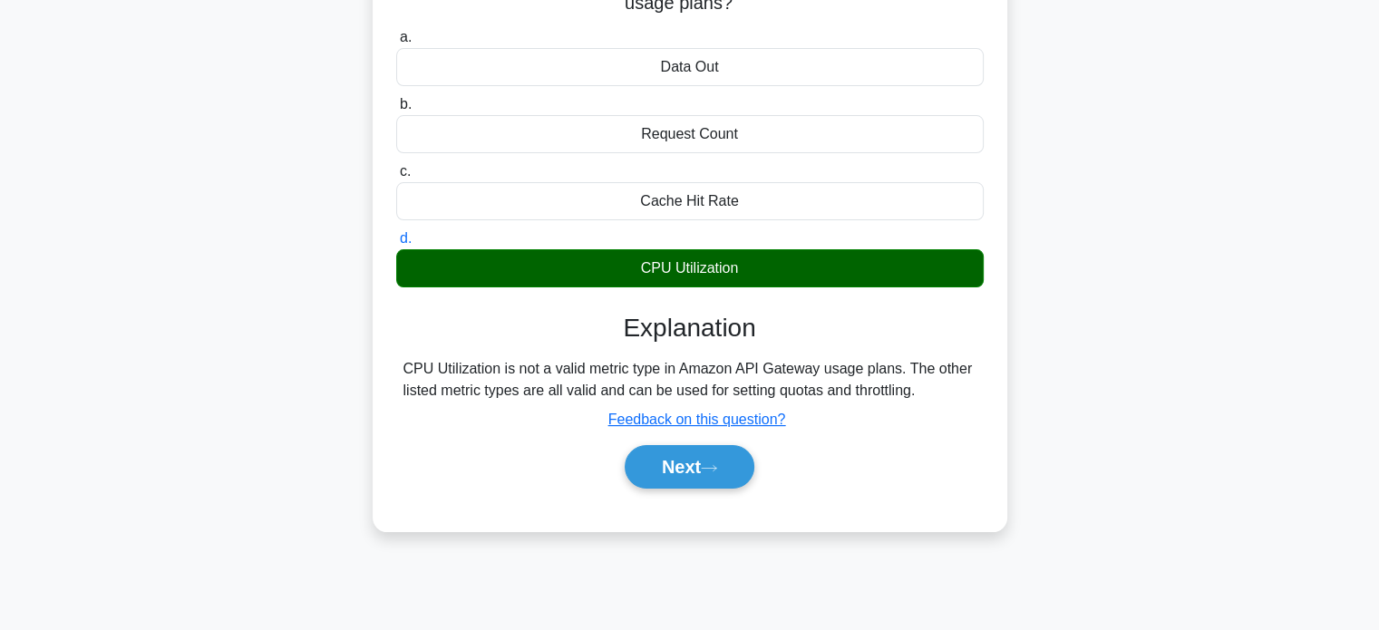
scroll to position [190, 0]
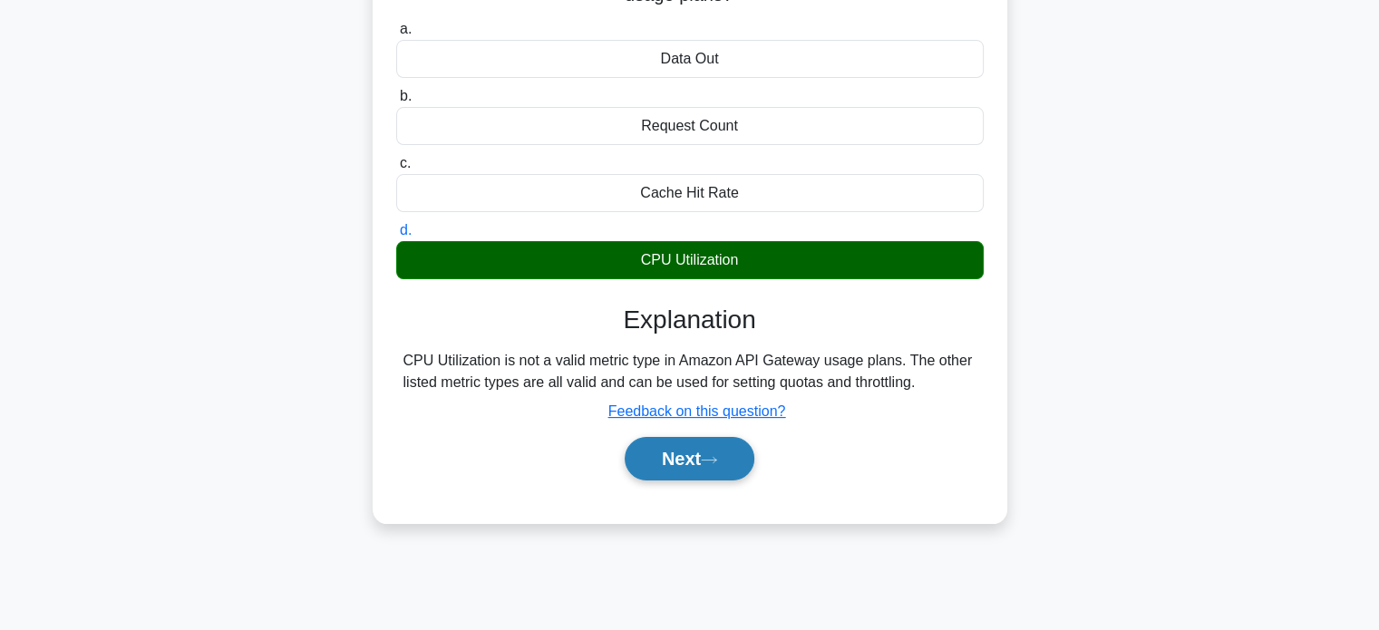
click at [680, 460] on button "Next" at bounding box center [690, 459] width 130 height 44
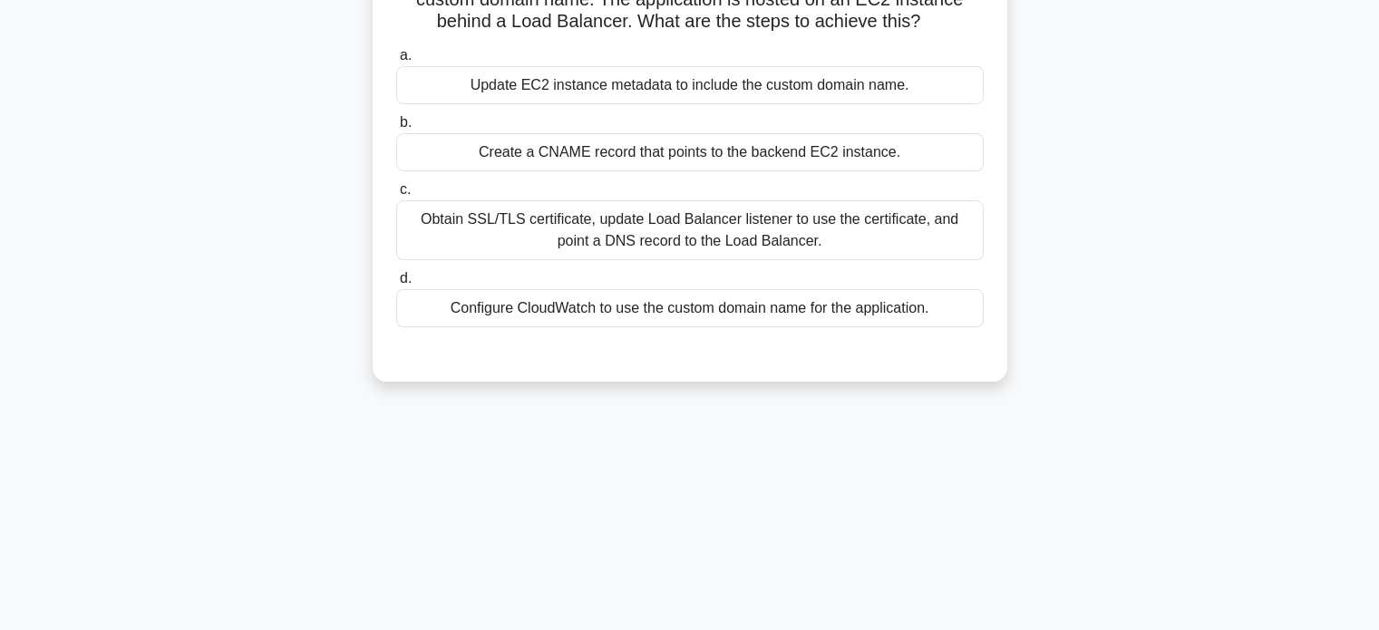
scroll to position [0, 0]
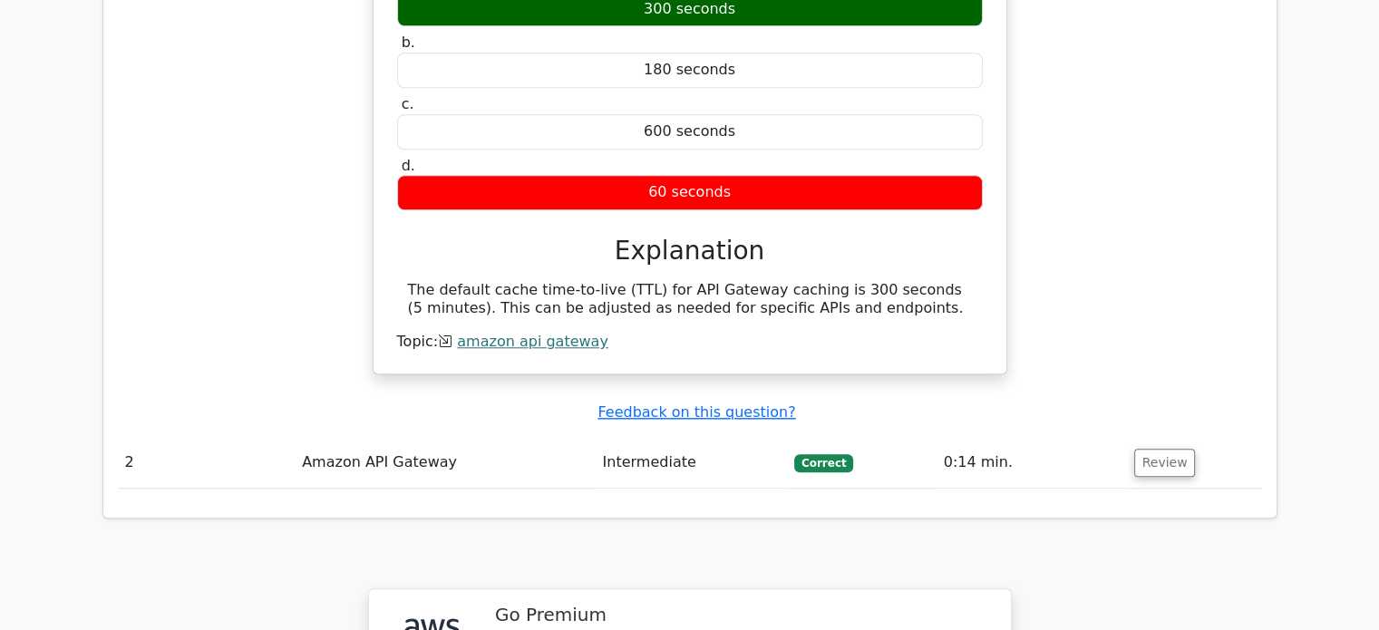
scroll to position [1618, 0]
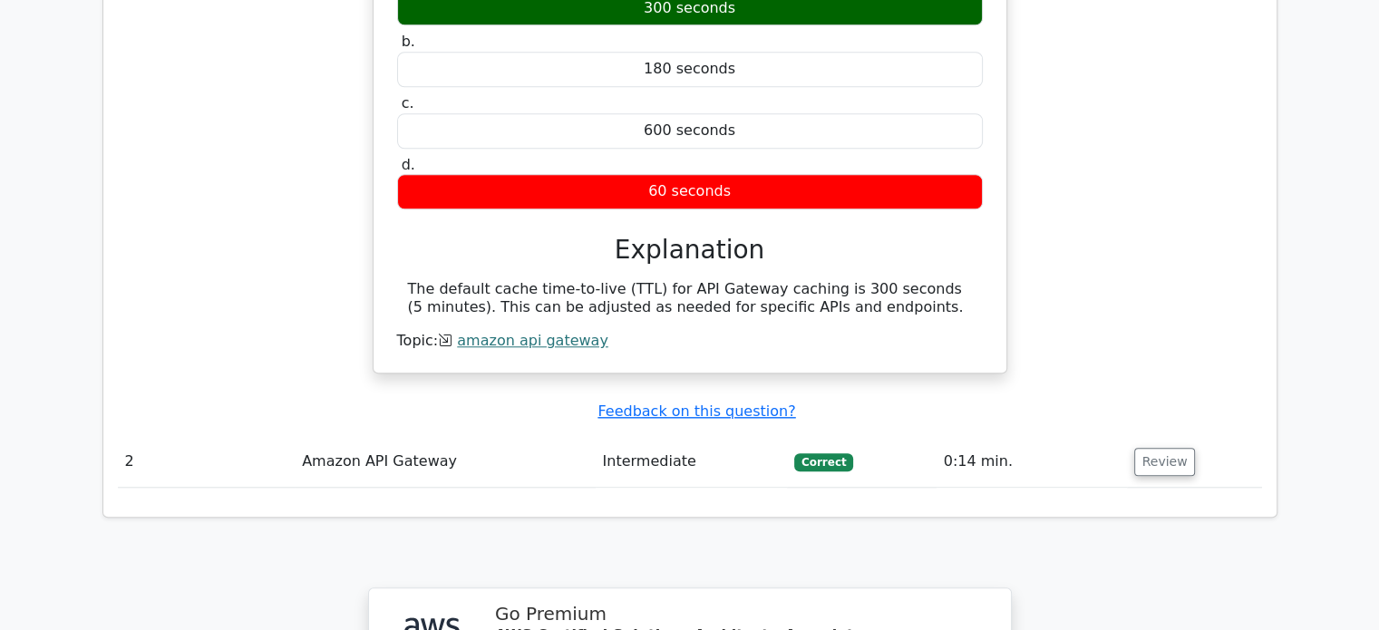
click at [653, 436] on td "Intermediate" at bounding box center [691, 462] width 191 height 52
click at [1143, 448] on button "Review" at bounding box center [1165, 462] width 62 height 28
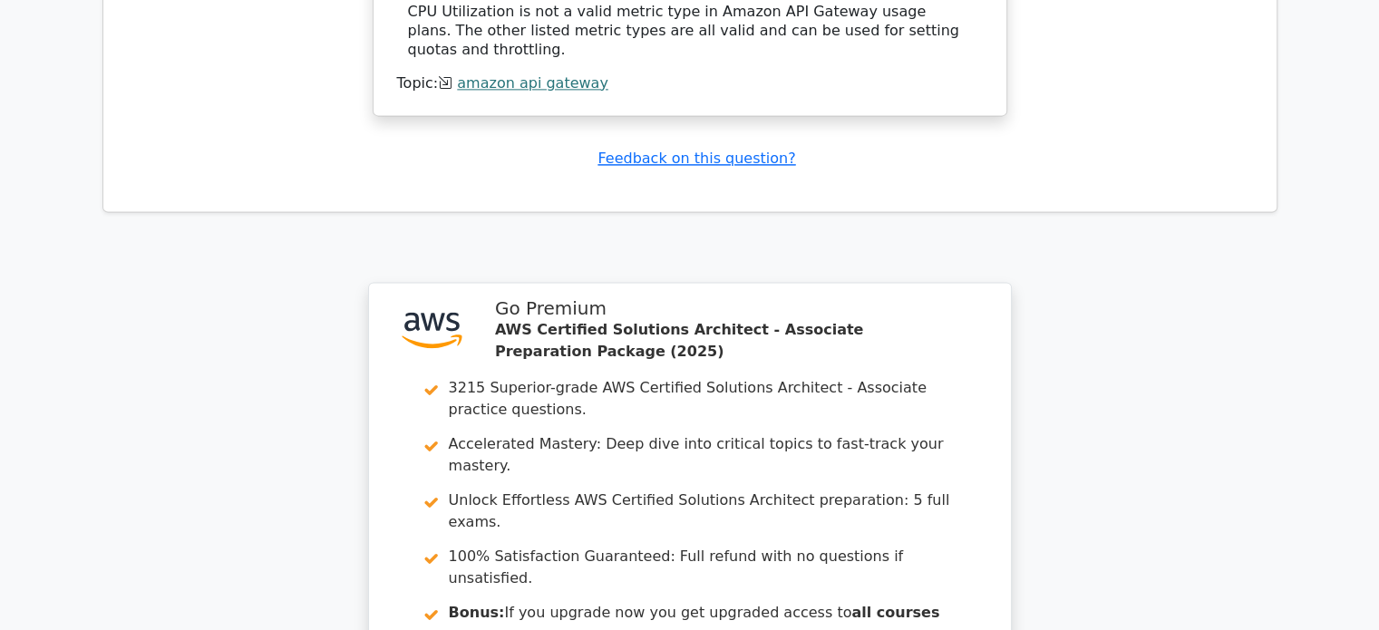
scroll to position [2797, 0]
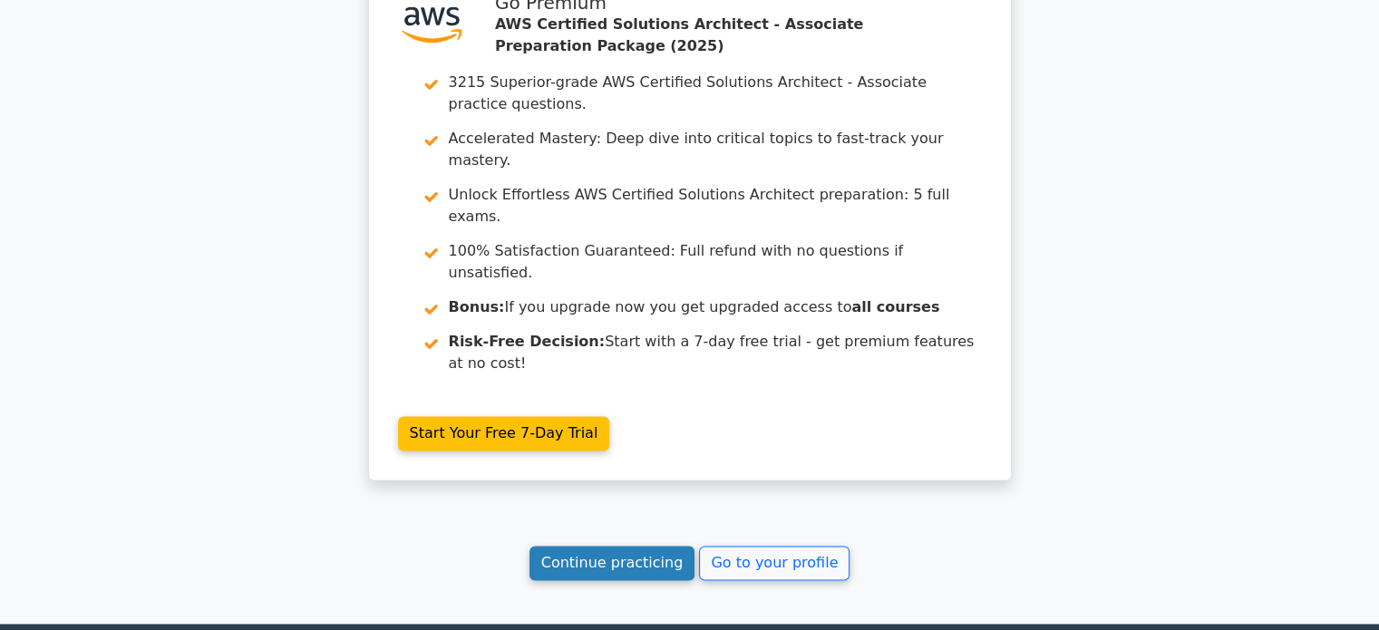
click at [649, 546] on link "Continue practicing" at bounding box center [613, 563] width 166 height 34
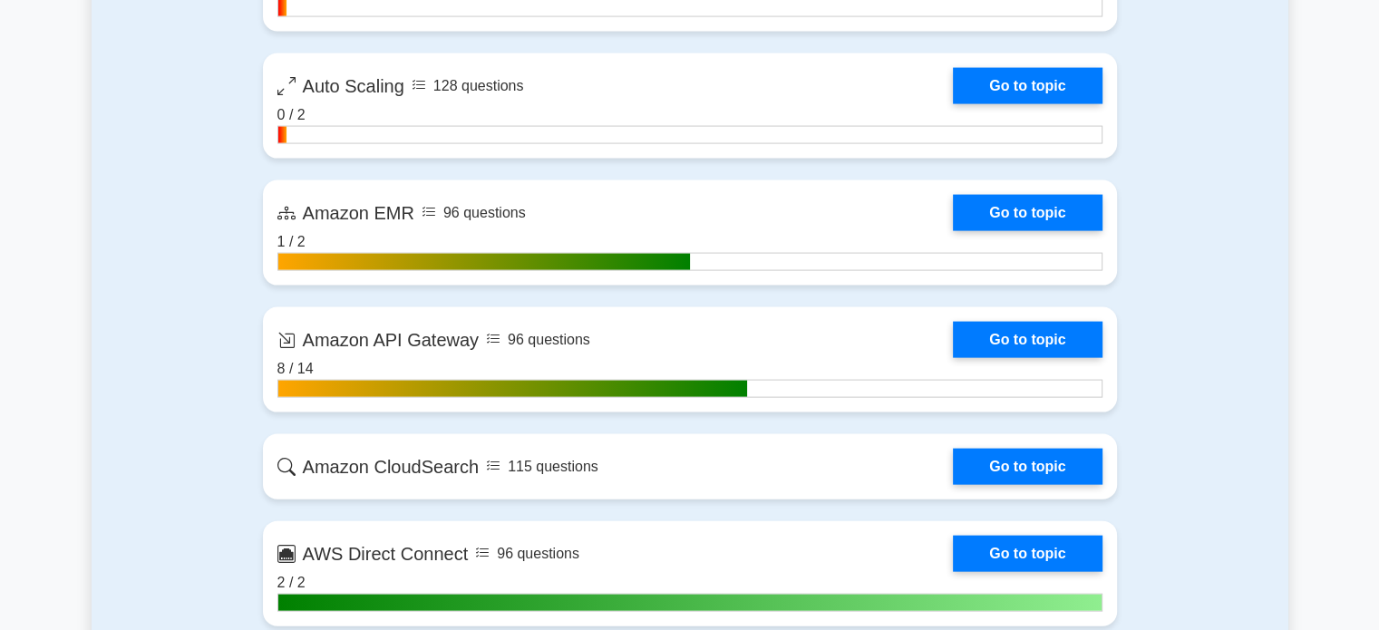
scroll to position [3837, 0]
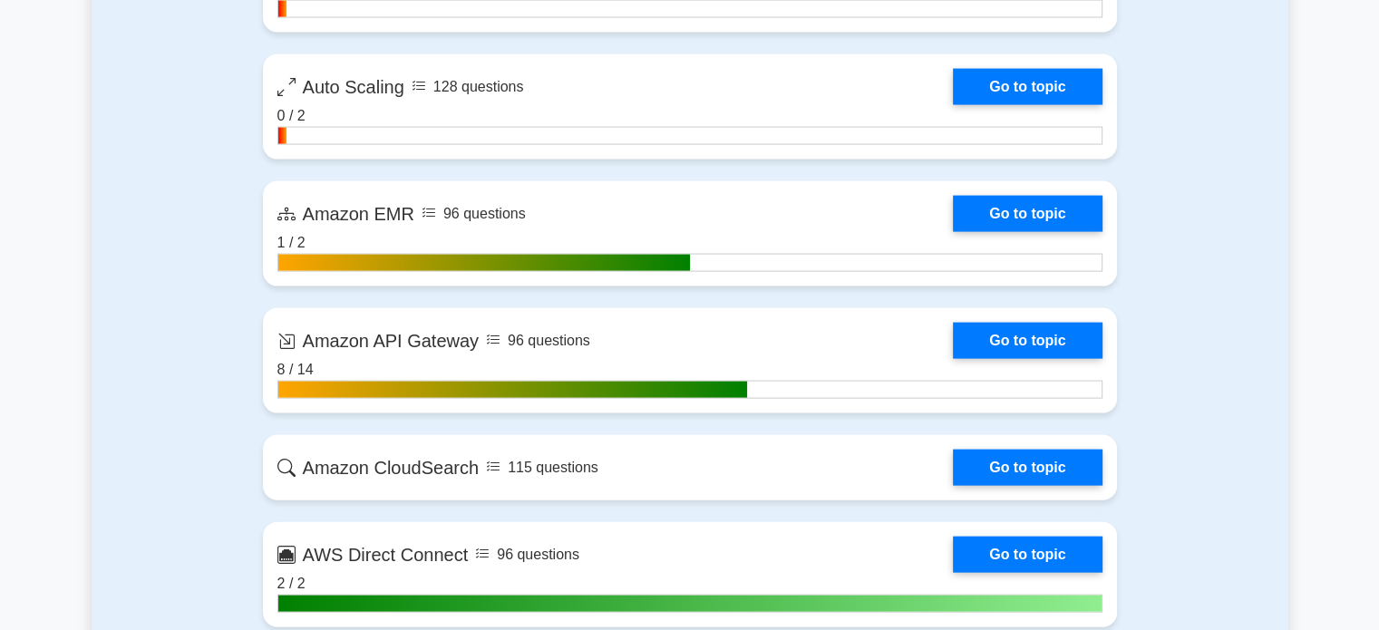
click at [953, 354] on link "Go to topic" at bounding box center [1027, 341] width 149 height 36
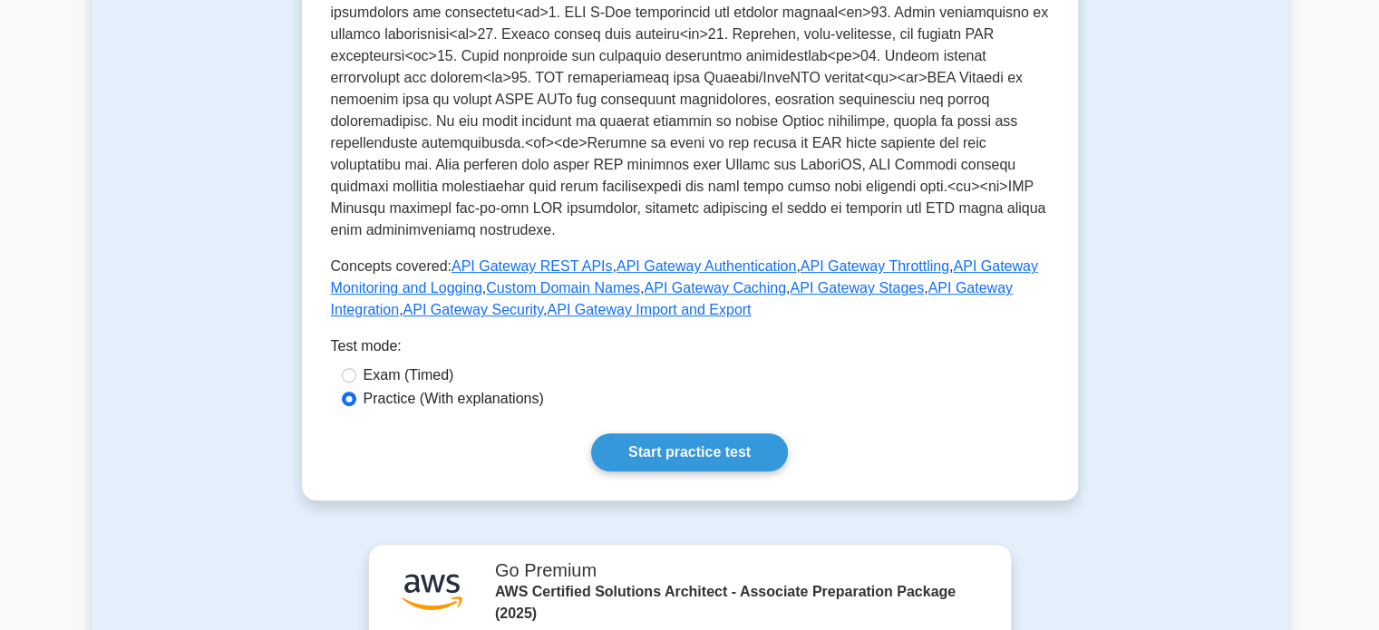
scroll to position [813, 0]
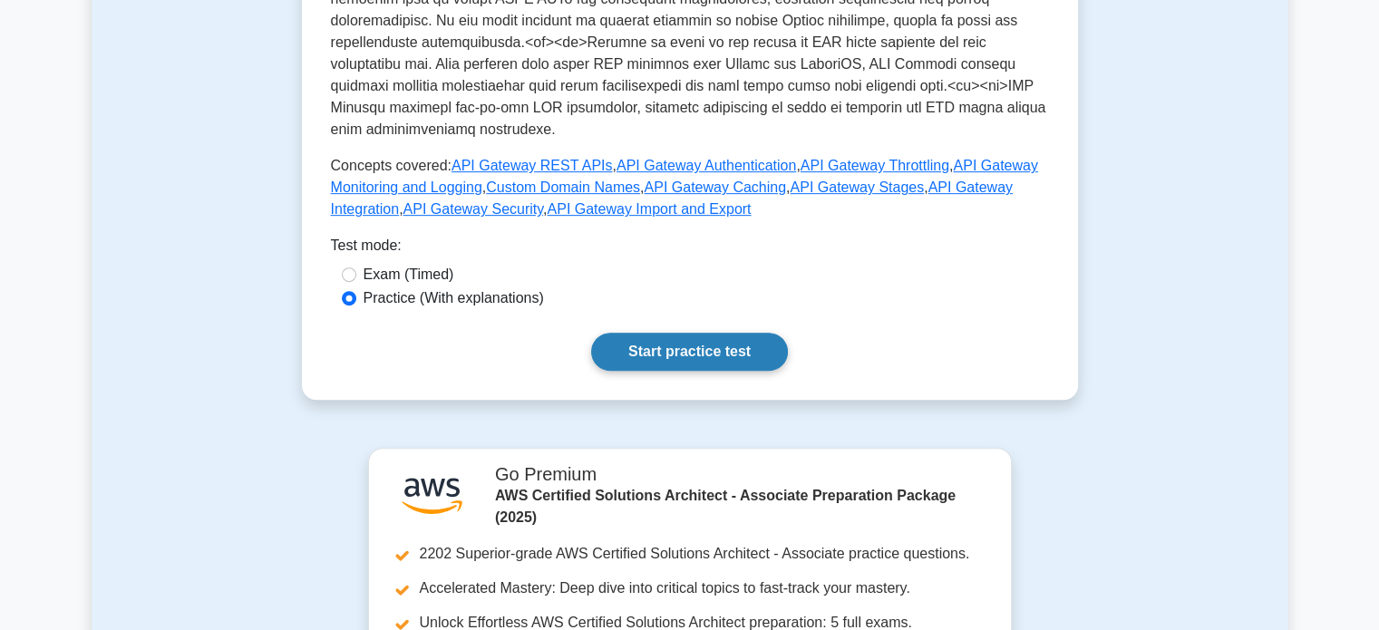
click at [663, 352] on link "Start practice test" at bounding box center [689, 352] width 197 height 38
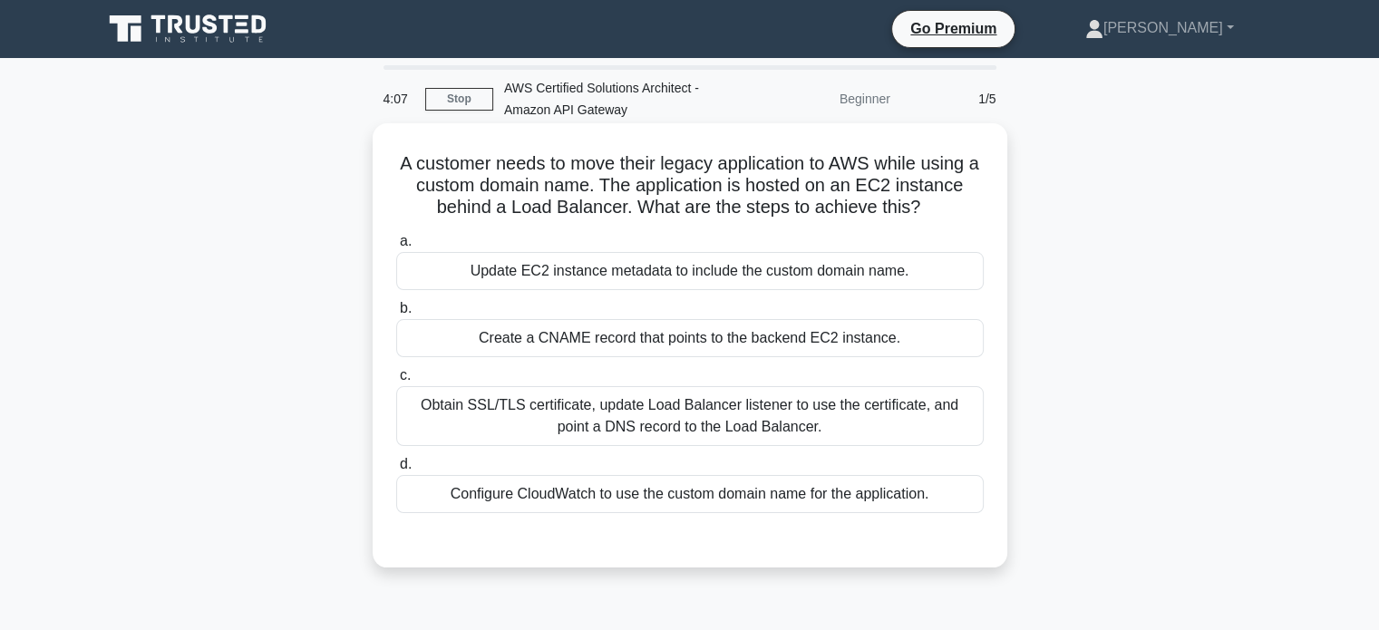
click at [736, 271] on div "Update EC2 instance metadata to include the custom domain name." at bounding box center [690, 271] width 588 height 38
click at [396, 248] on input "a. Update EC2 instance metadata to include the custom domain name." at bounding box center [396, 242] width 0 height 12
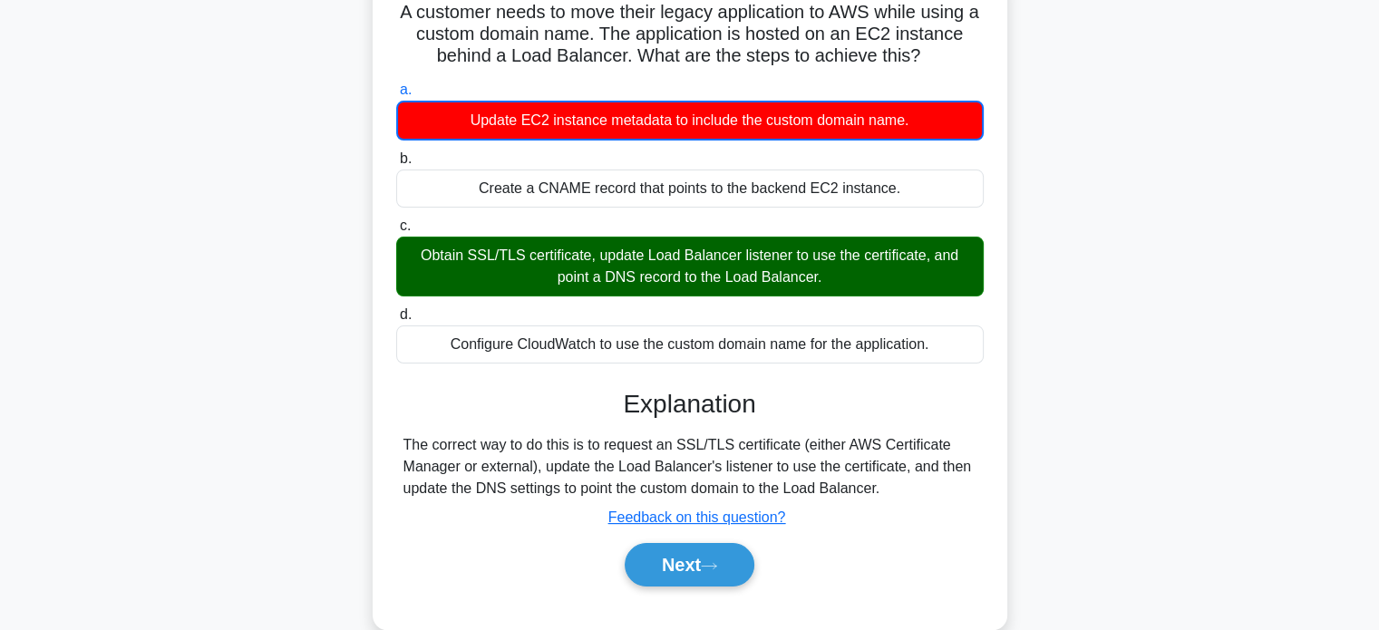
scroll to position [155, 0]
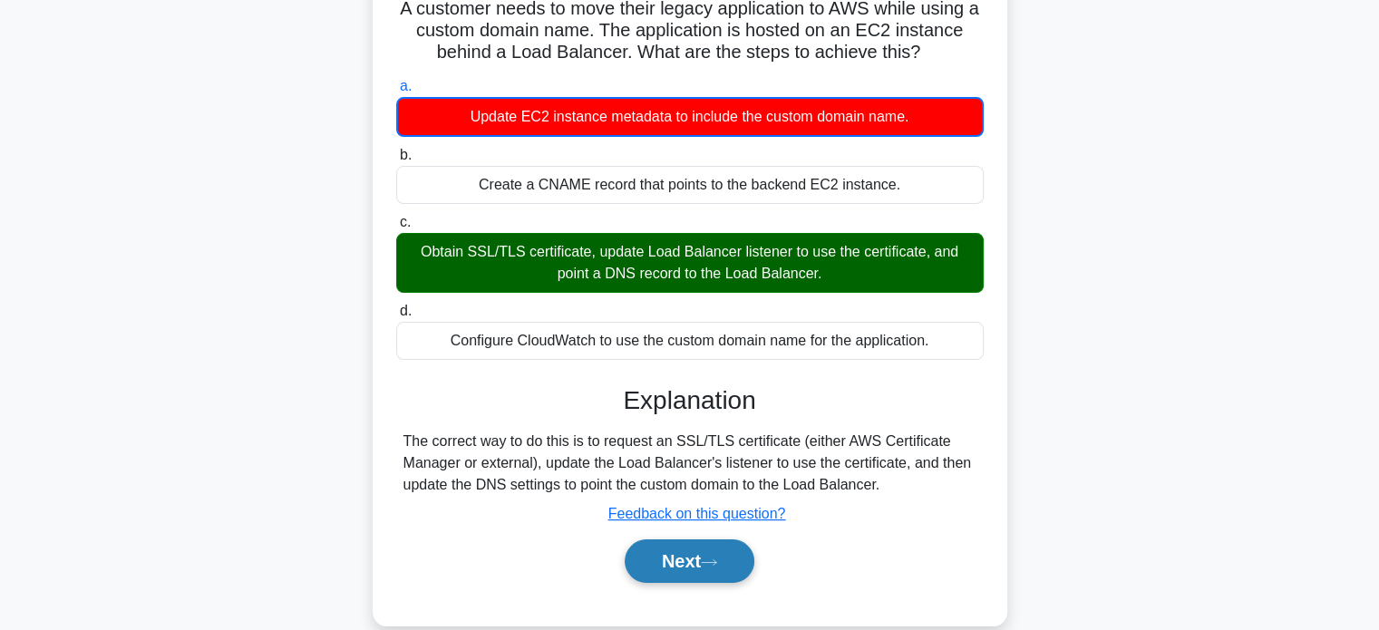
click at [656, 568] on button "Next" at bounding box center [690, 562] width 130 height 44
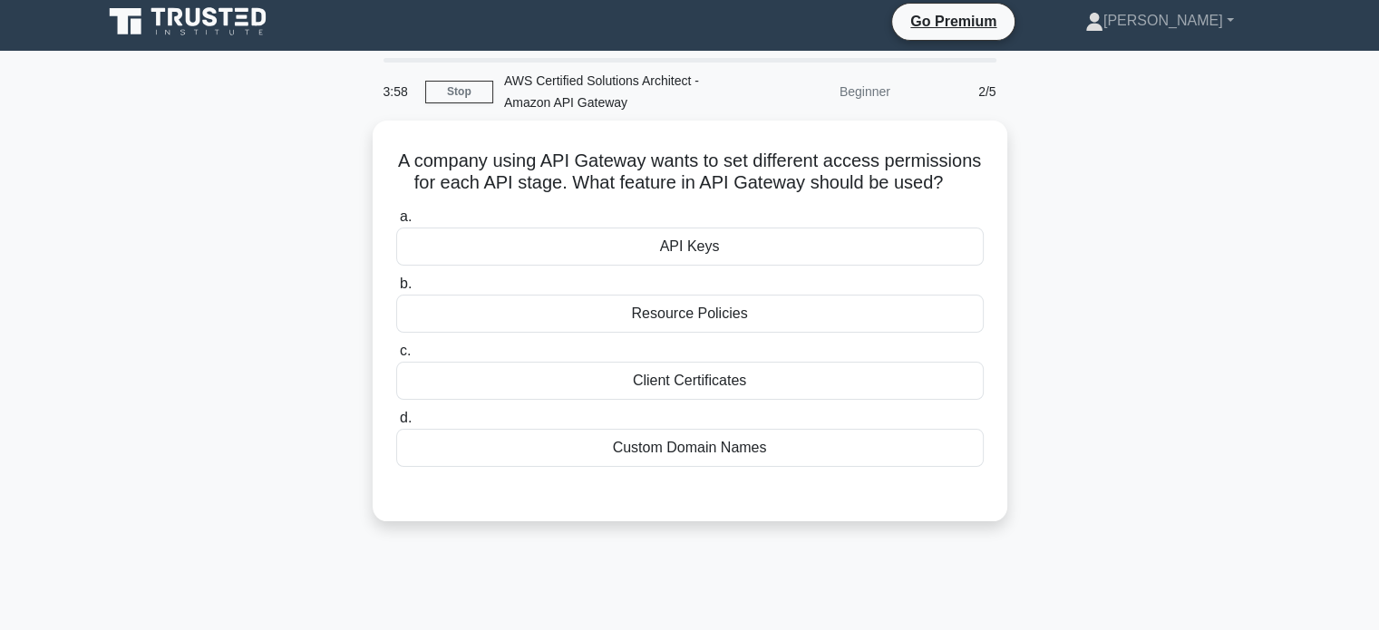
scroll to position [6, 0]
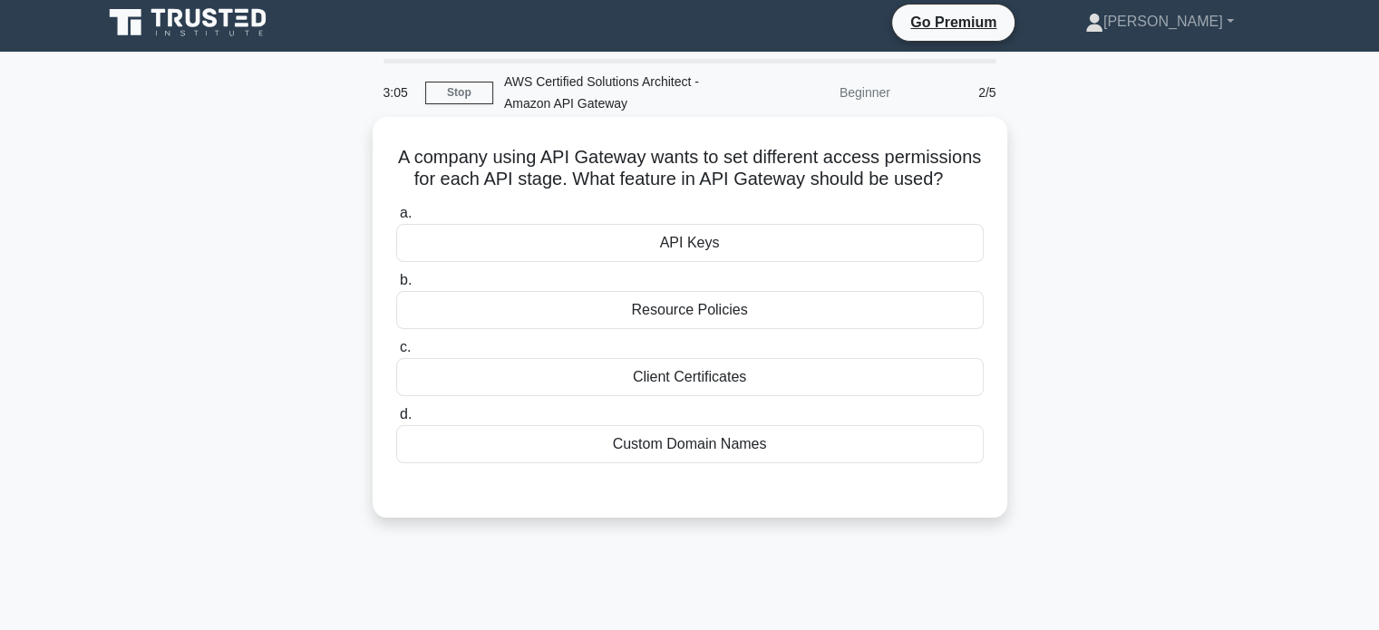
click at [781, 243] on div "API Keys" at bounding box center [690, 243] width 588 height 38
click at [396, 219] on input "a. API Keys" at bounding box center [396, 214] width 0 height 12
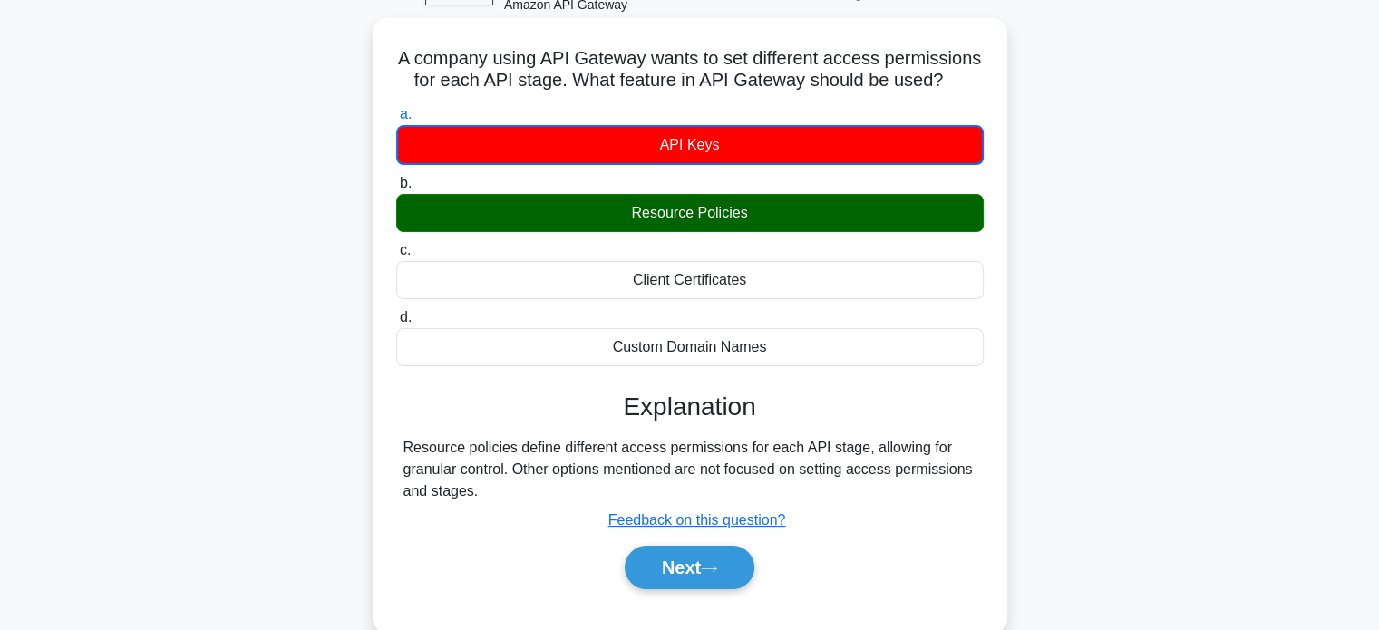
scroll to position [120, 0]
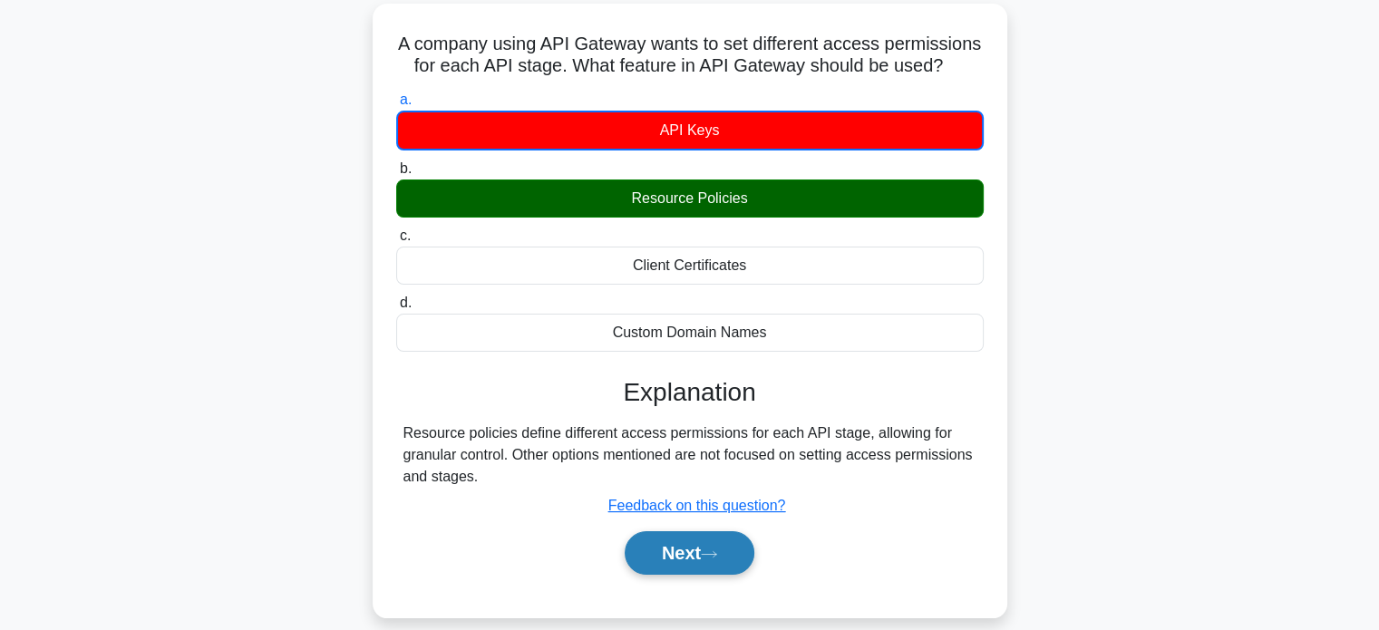
click at [717, 551] on icon at bounding box center [709, 555] width 16 height 10
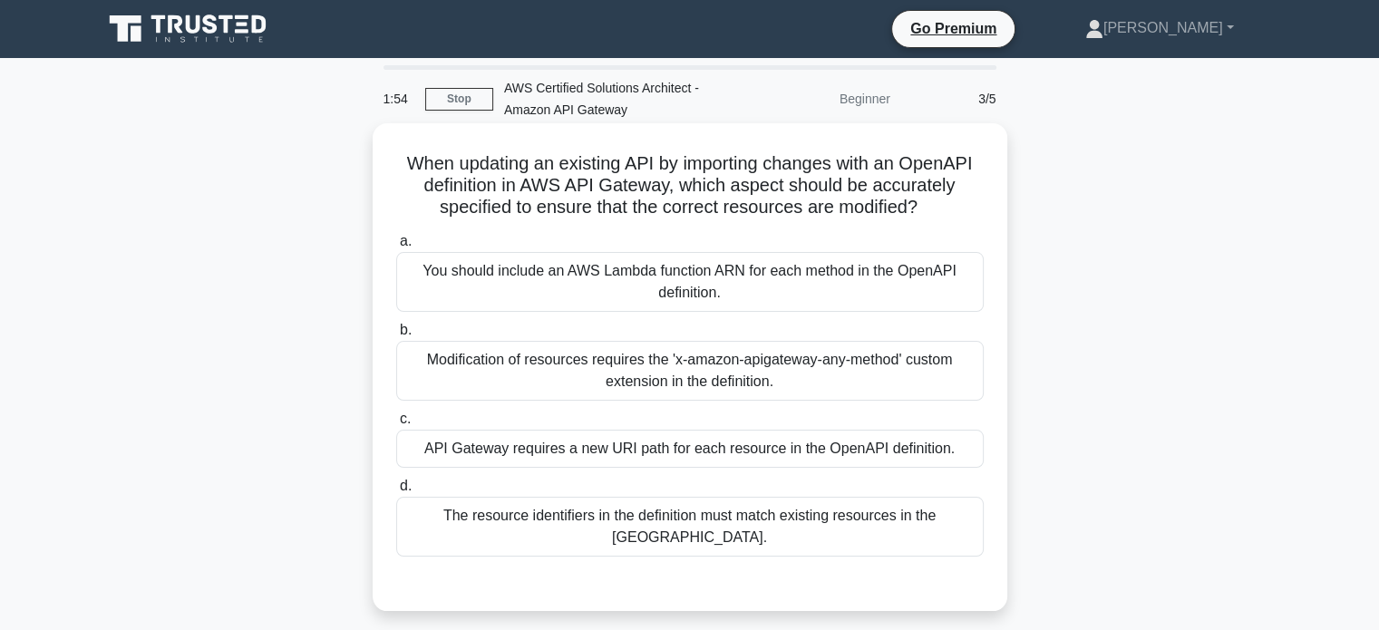
scroll to position [3, 0]
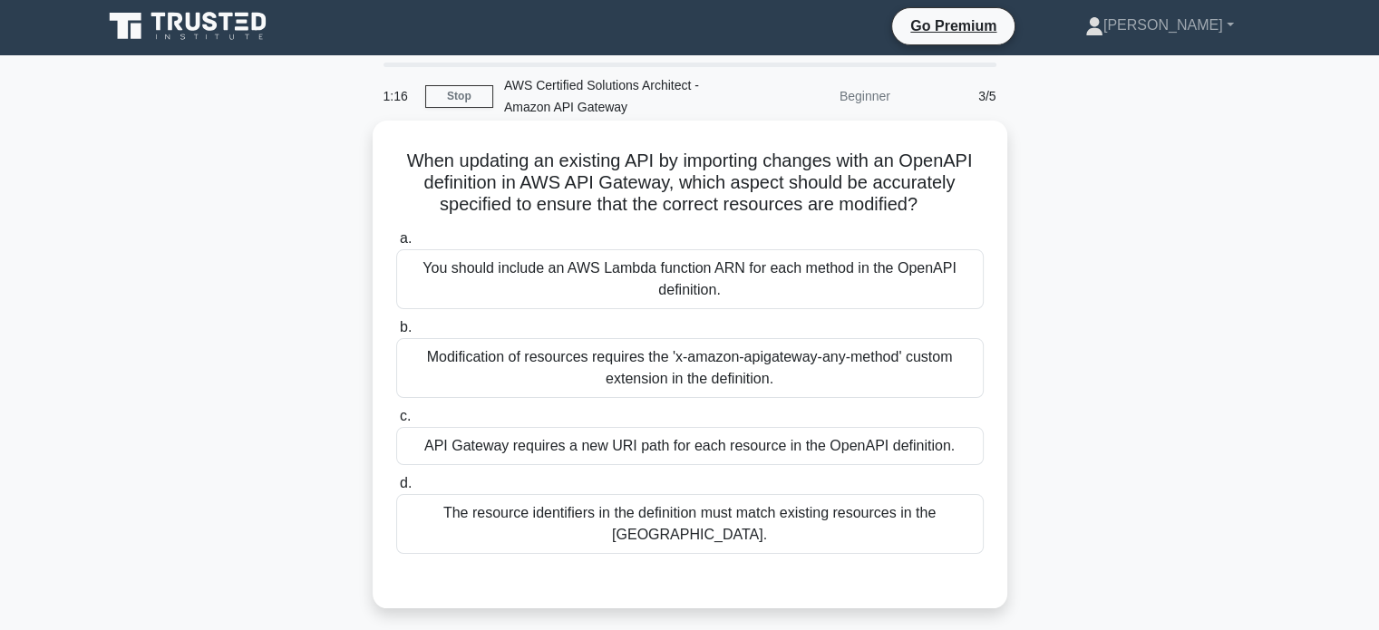
click at [710, 506] on div "The resource identifiers in the definition must match existing resources in the…" at bounding box center [690, 524] width 588 height 60
click at [396, 490] on input "d. The resource identifiers in the definition must match existing resources in …" at bounding box center [396, 484] width 0 height 12
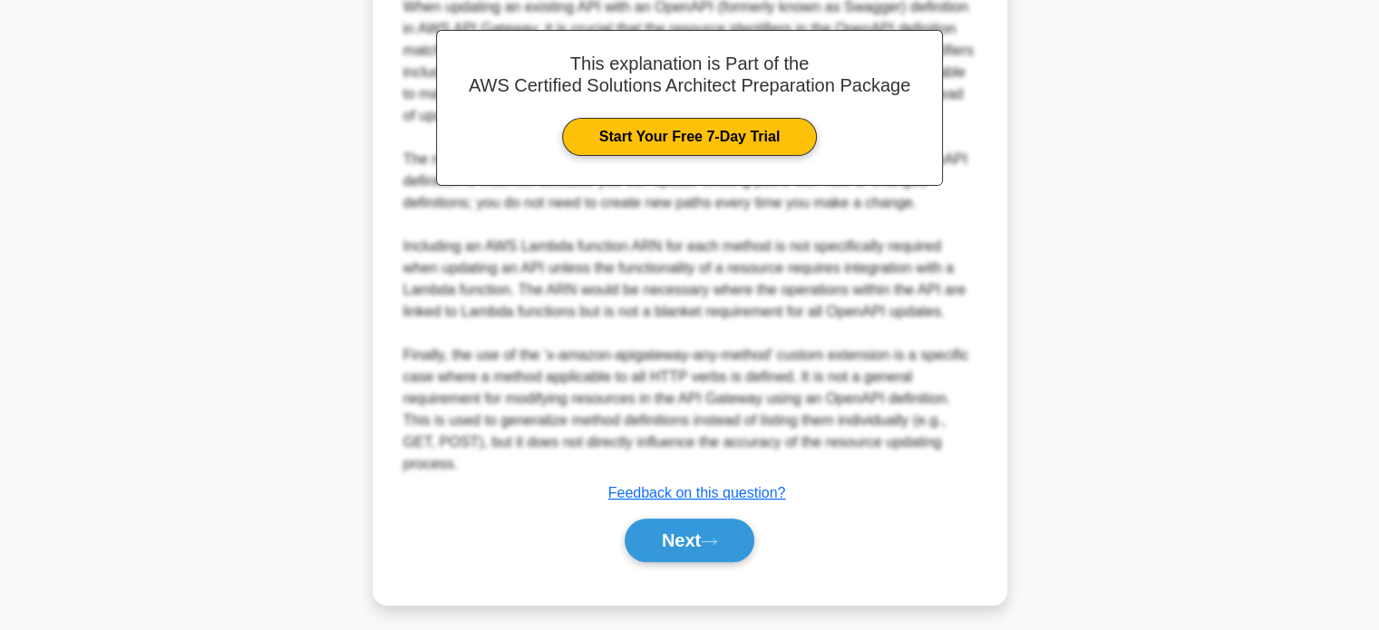
scroll to position [634, 0]
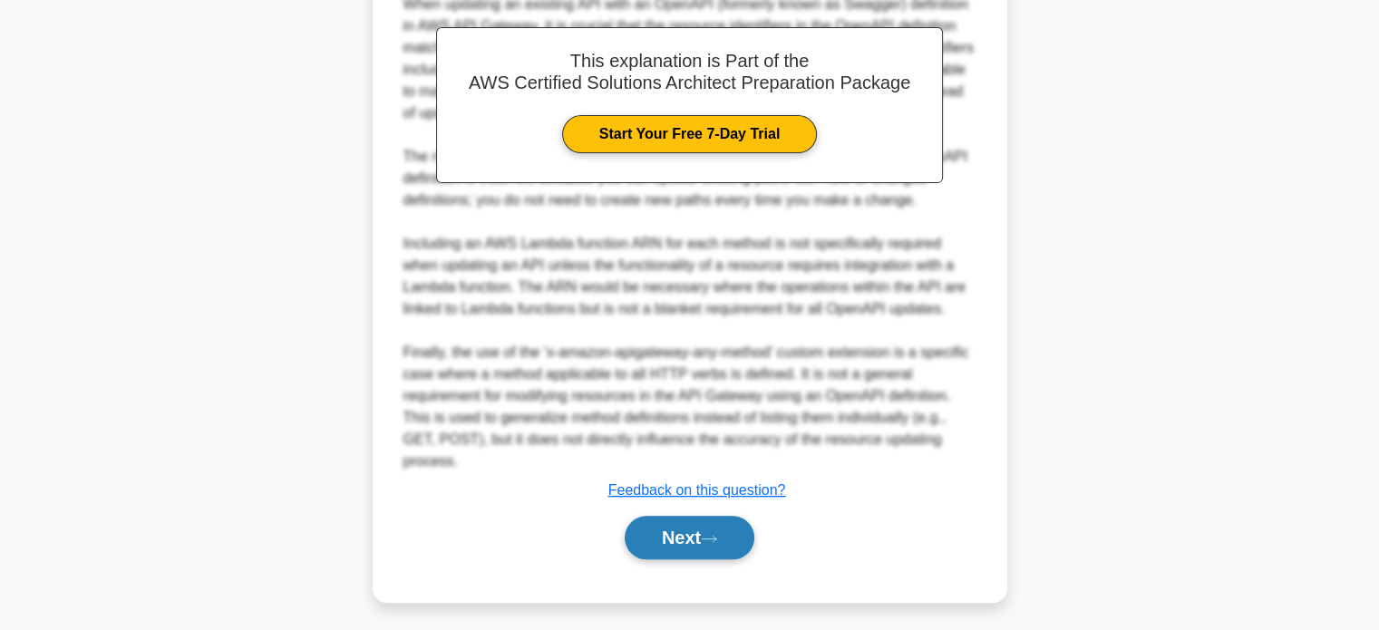
click at [724, 552] on button "Next" at bounding box center [690, 538] width 130 height 44
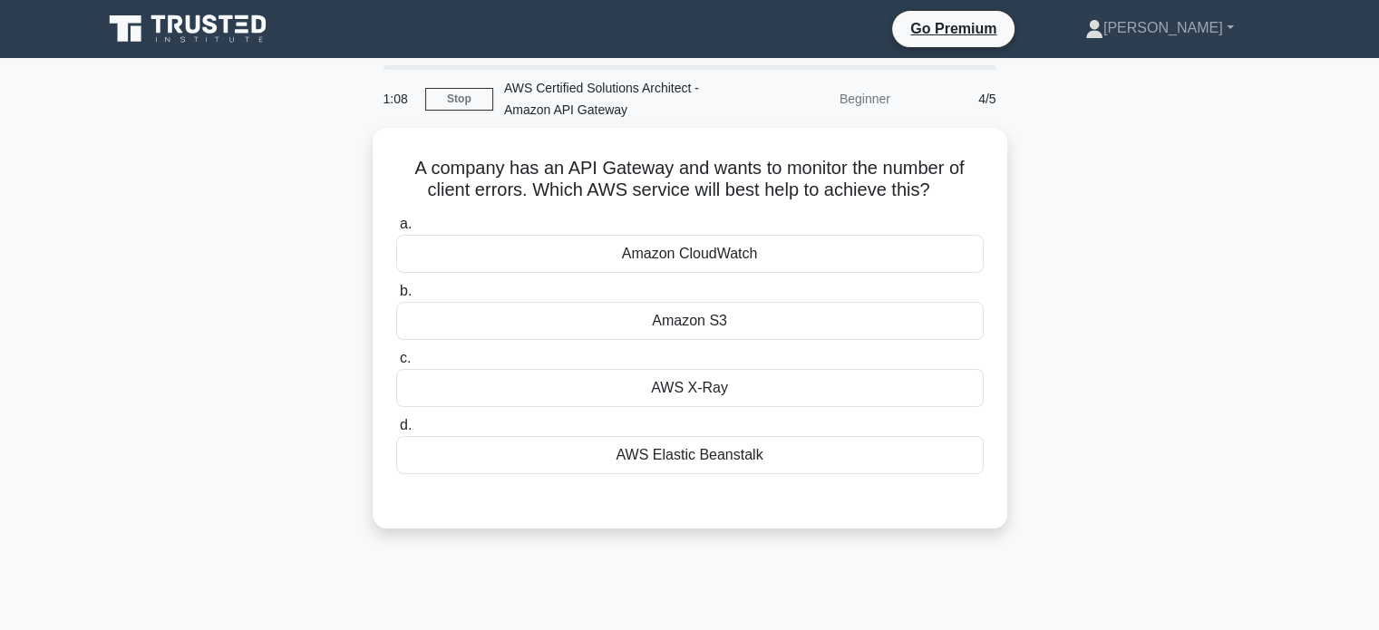
scroll to position [0, 0]
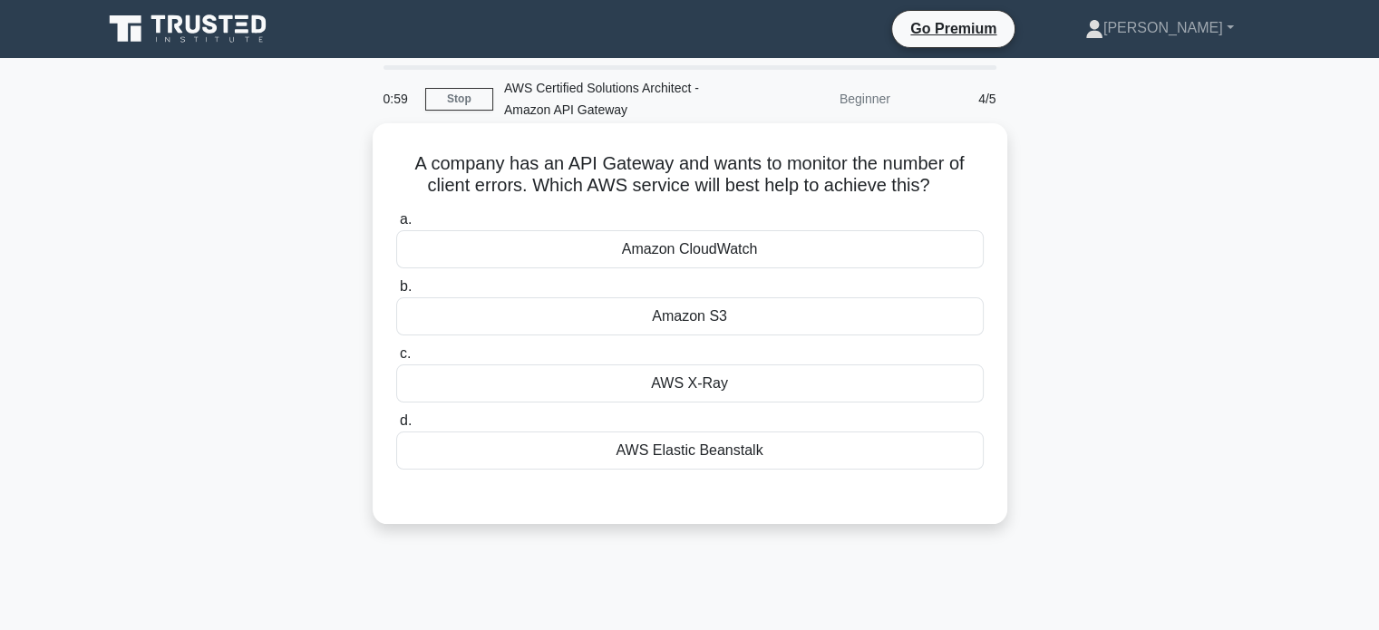
click at [586, 267] on div "Amazon CloudWatch" at bounding box center [690, 249] width 588 height 38
click at [396, 226] on input "a. Amazon CloudWatch" at bounding box center [396, 220] width 0 height 12
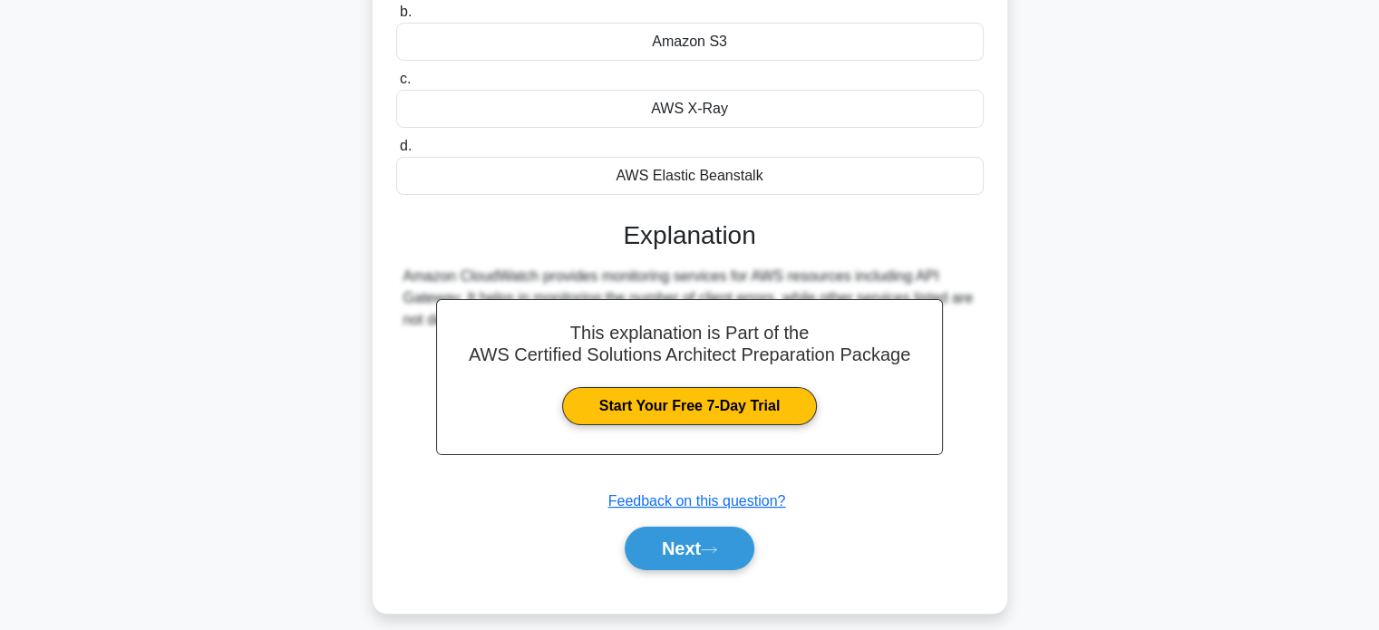
scroll to position [283, 0]
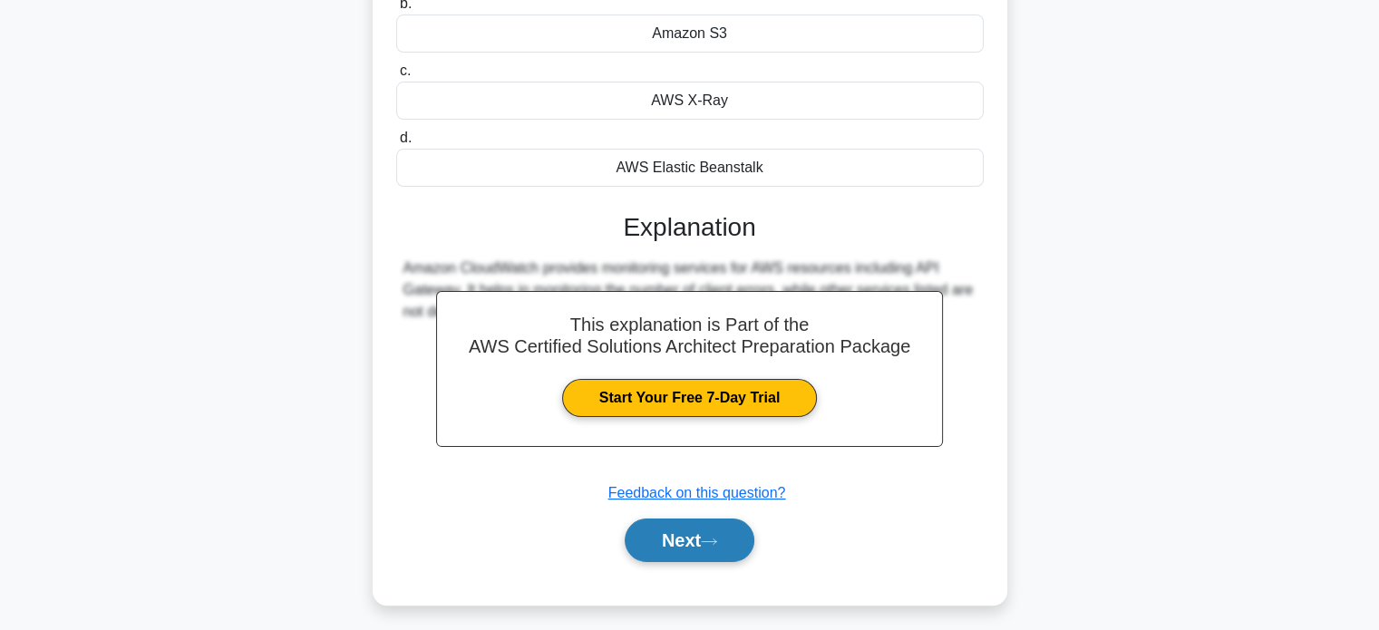
click at [695, 532] on button "Next" at bounding box center [690, 541] width 130 height 44
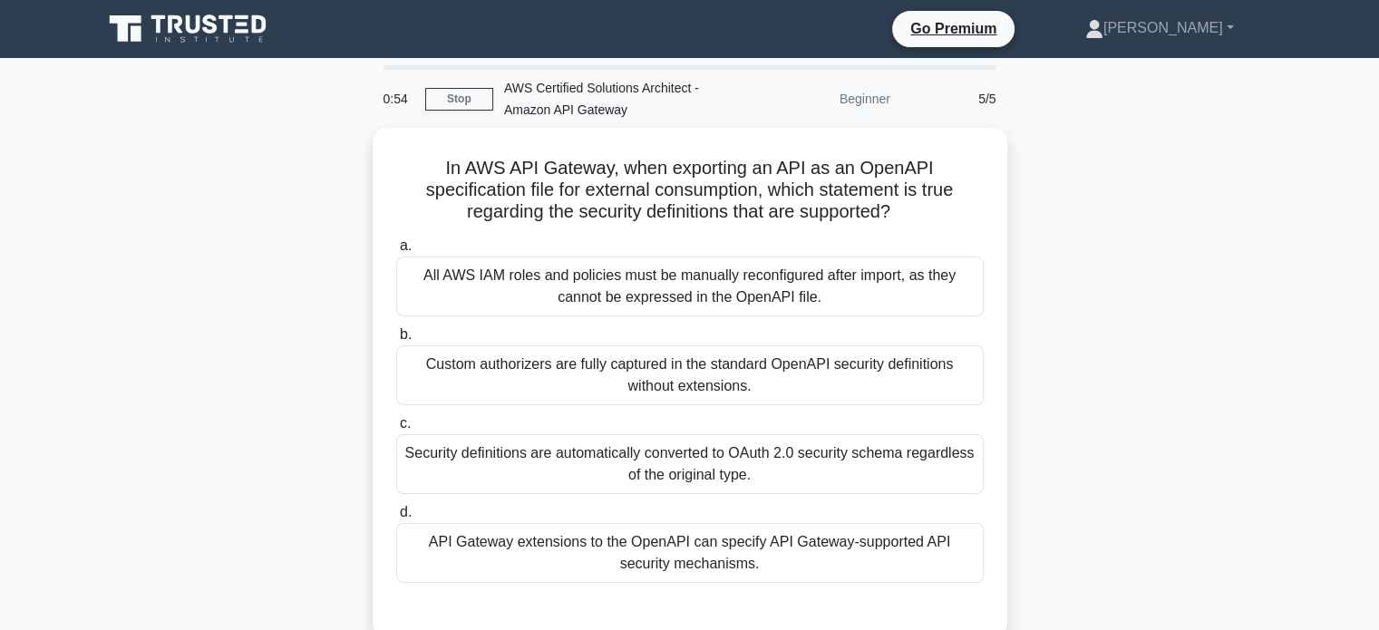
scroll to position [22, 0]
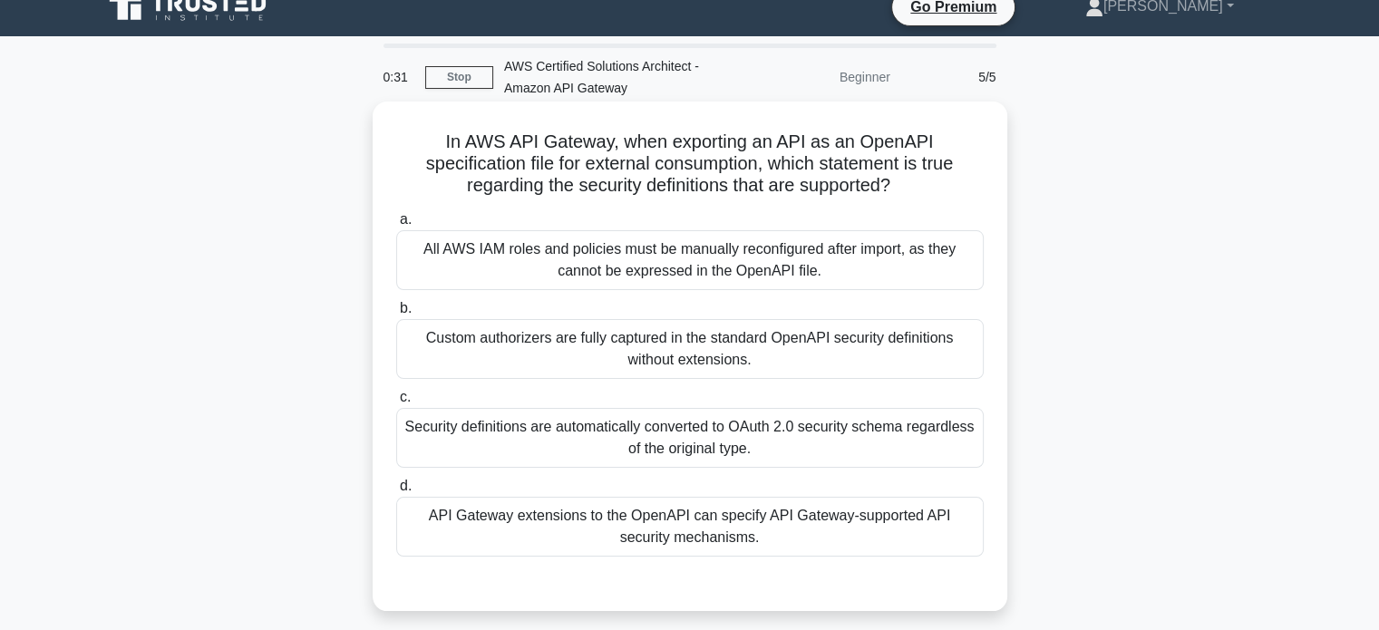
click at [667, 287] on div "All AWS IAM roles and policies must be manually reconfigured after import, as t…" at bounding box center [690, 260] width 588 height 60
click at [396, 226] on input "a. All AWS IAM roles and policies must be manually reconfigured after import, a…" at bounding box center [396, 220] width 0 height 12
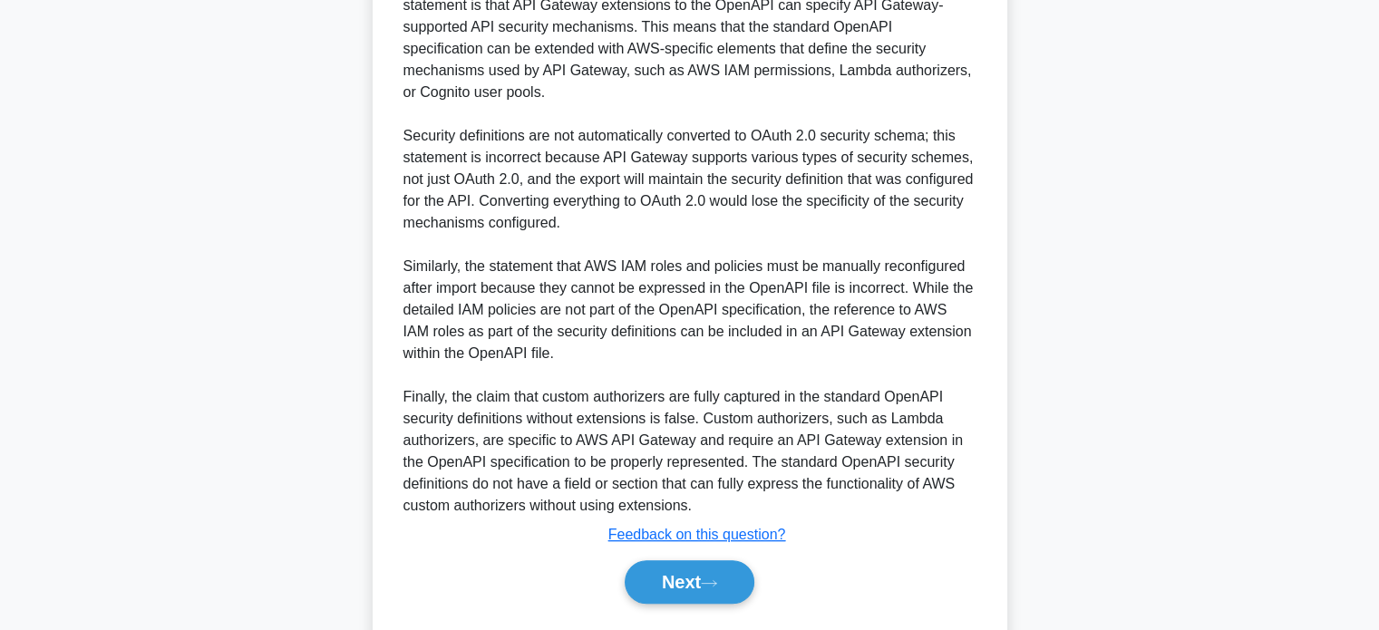
scroll to position [727, 0]
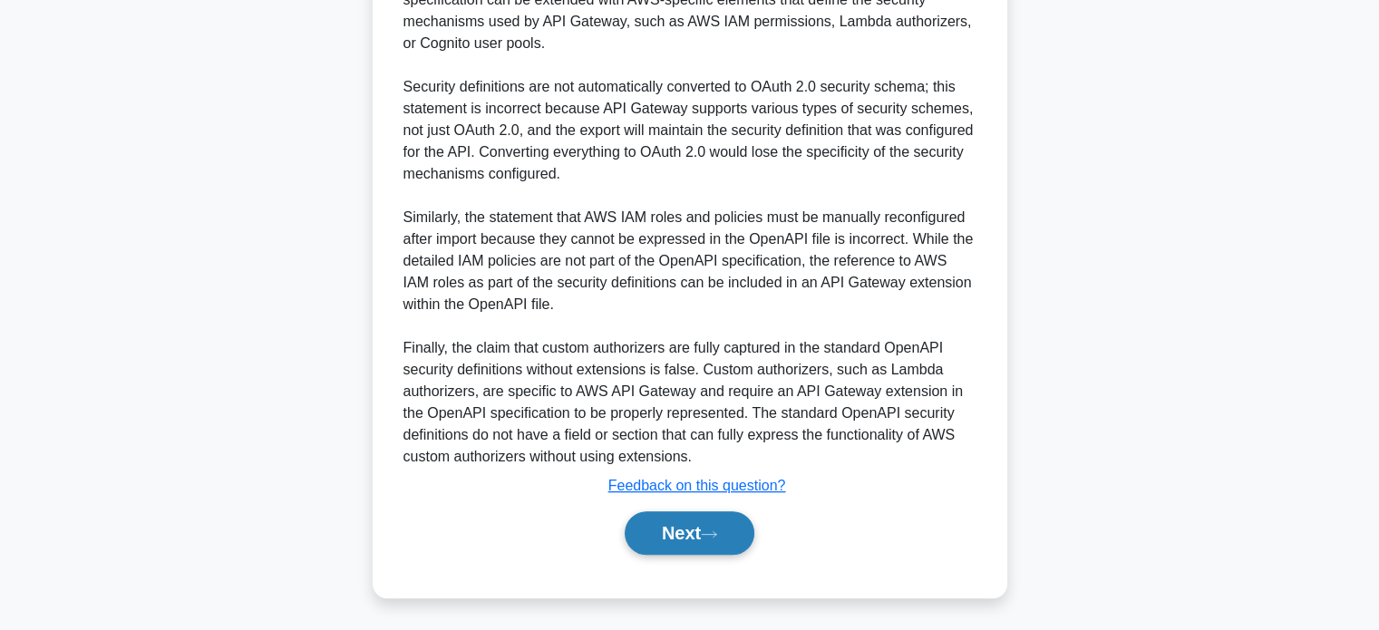
click at [684, 539] on button "Next" at bounding box center [690, 533] width 130 height 44
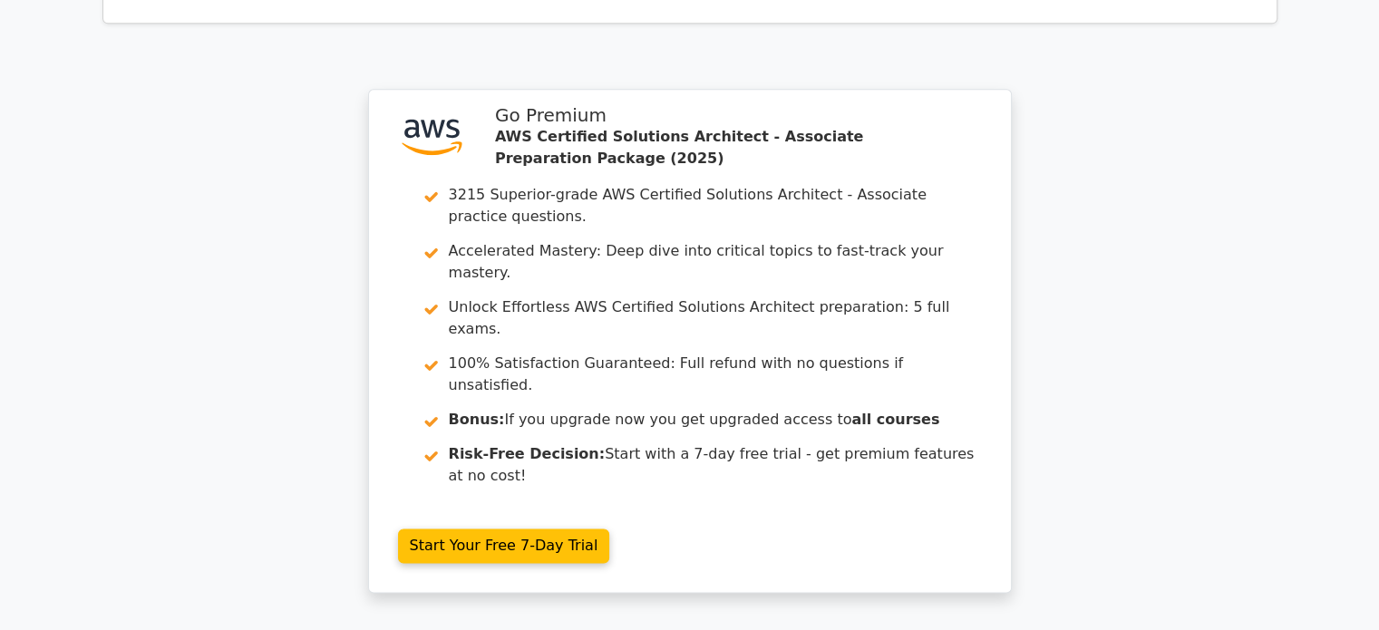
scroll to position [2505, 0]
